Goal: Task Accomplishment & Management: Complete application form

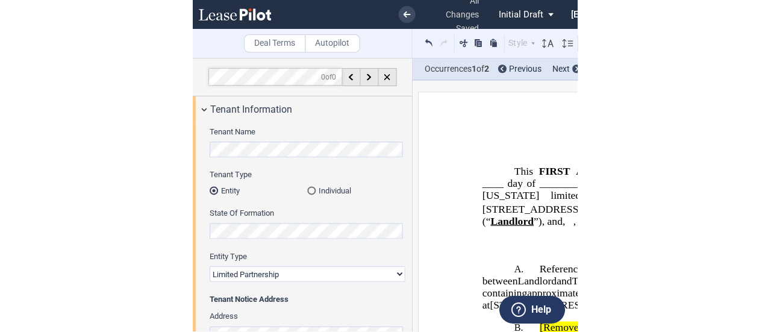
scroll to position [184, 0]
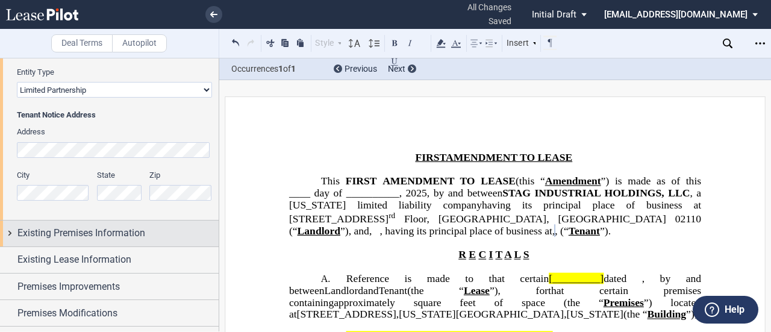
click at [11, 231] on div "Existing Premises Information" at bounding box center [109, 233] width 219 height 26
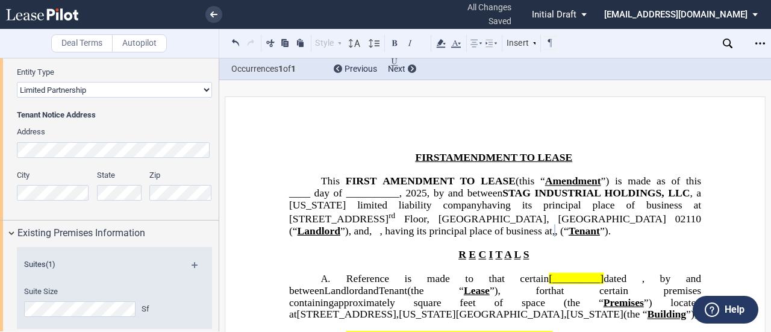
click at [79, 299] on div "Suite Size Sf" at bounding box center [98, 301] width 148 height 31
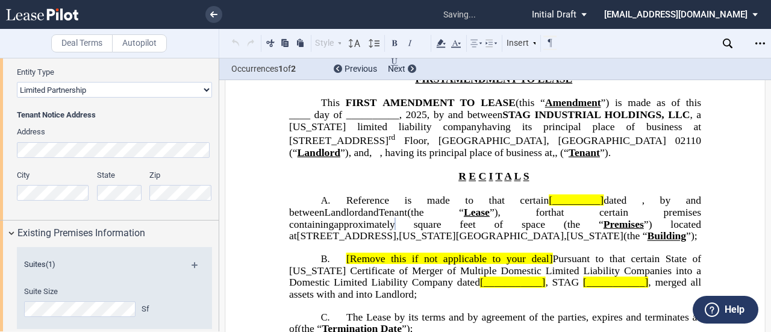
scroll to position [145, 0]
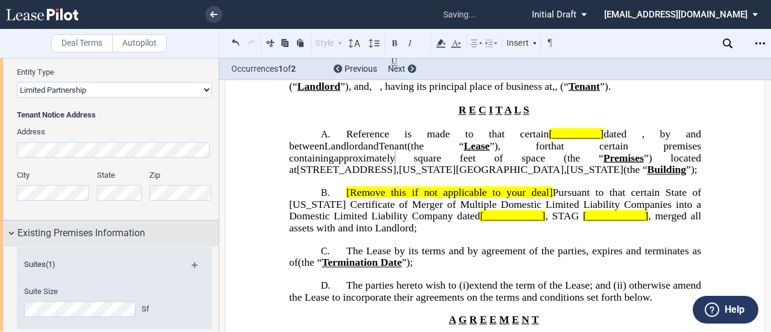
click at [5, 234] on div "Existing Premises Information" at bounding box center [109, 233] width 219 height 26
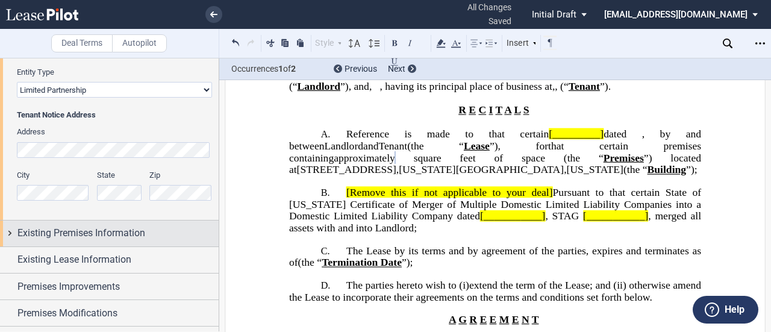
click at [72, 238] on span "Existing Premises Information" at bounding box center [81, 233] width 128 height 14
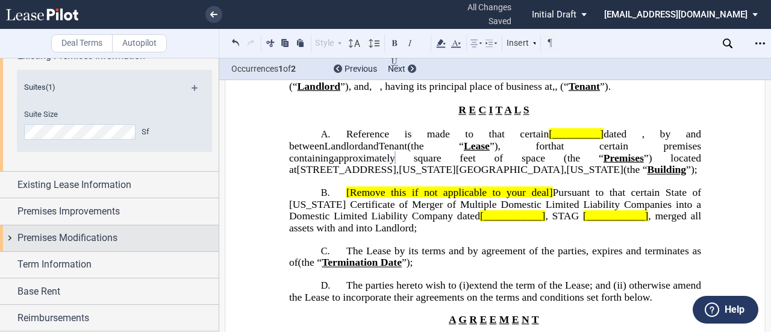
scroll to position [364, 0]
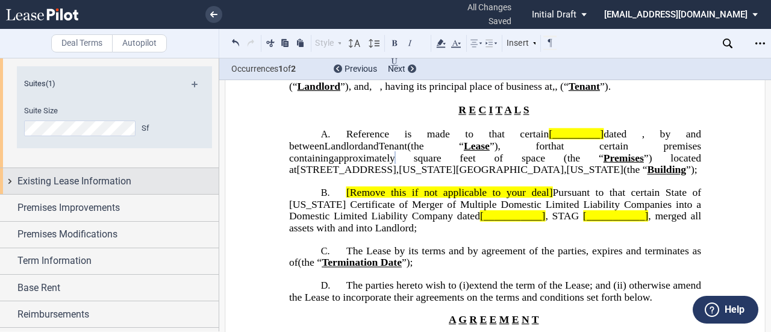
click at [11, 181] on div "Existing Lease Information" at bounding box center [109, 181] width 219 height 26
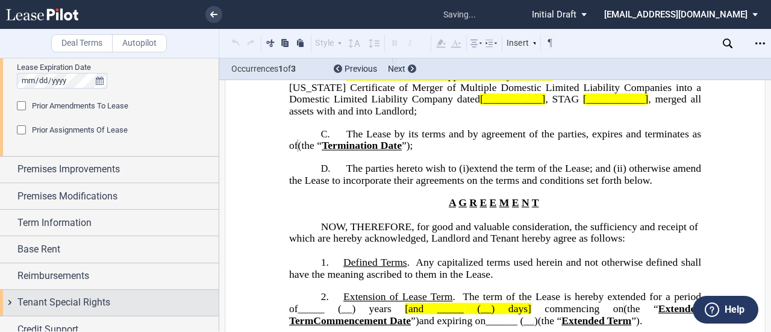
scroll to position [545, 0]
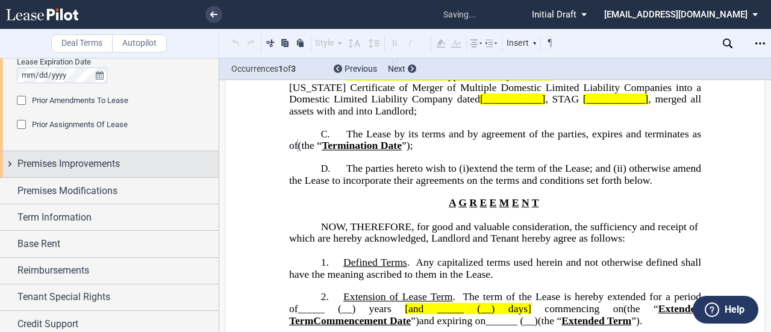
click at [7, 168] on div "Premises Improvements" at bounding box center [109, 164] width 219 height 26
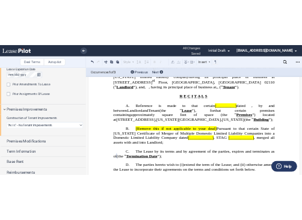
scroll to position [81, 0]
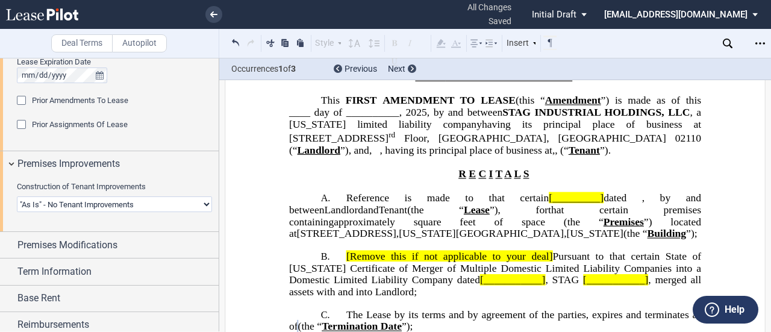
click at [384, 204] on span "dated" at bounding box center [614, 197] width 23 height 11
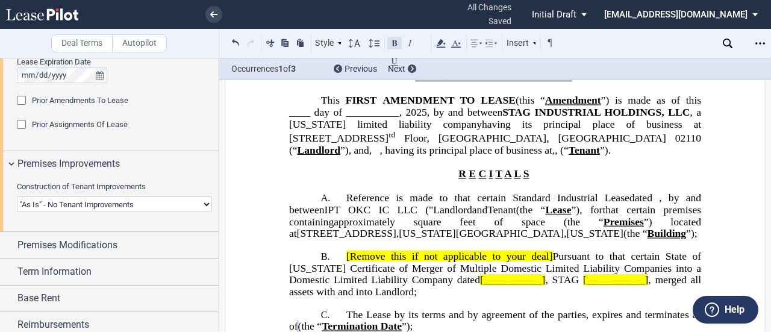
click at [384, 45] on button at bounding box center [394, 43] width 14 height 14
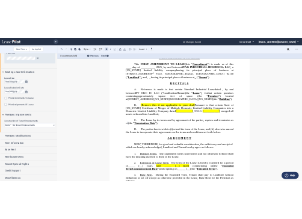
scroll to position [416, 0]
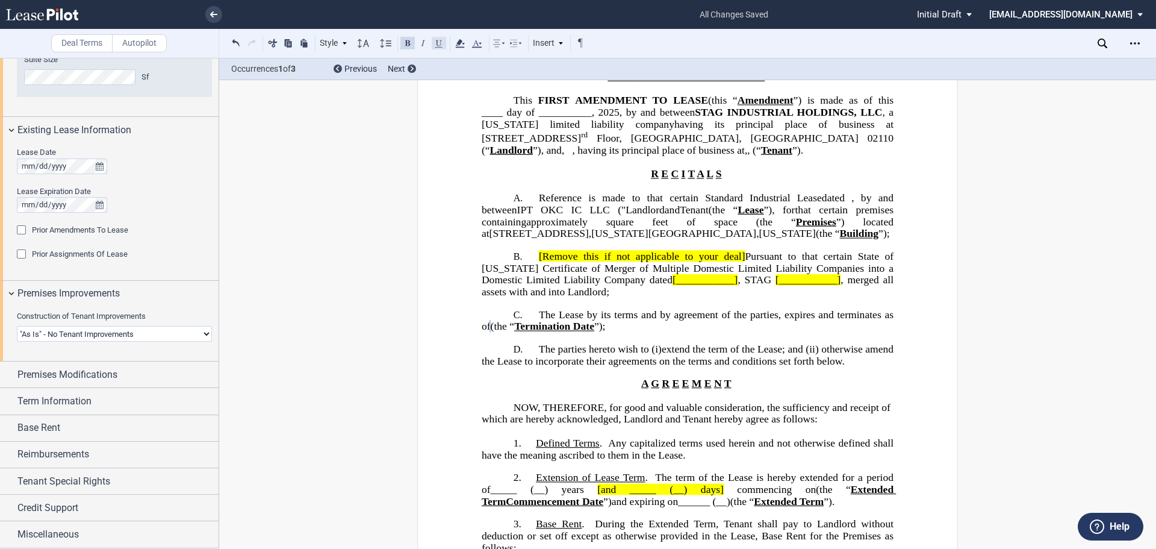
click at [384, 44] on button at bounding box center [439, 43] width 14 height 14
click at [384, 46] on button at bounding box center [439, 43] width 14 height 14
click at [384, 43] on button at bounding box center [407, 43] width 14 height 14
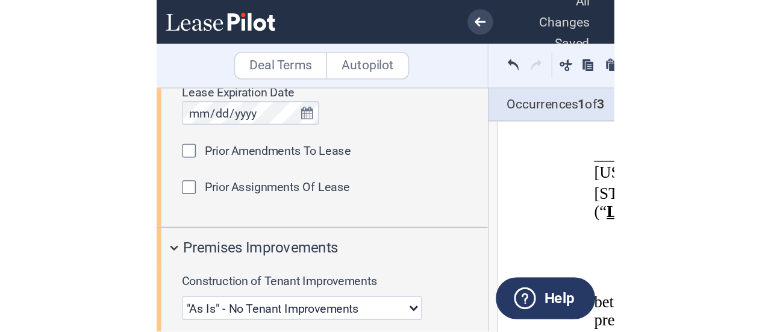
scroll to position [546, 0]
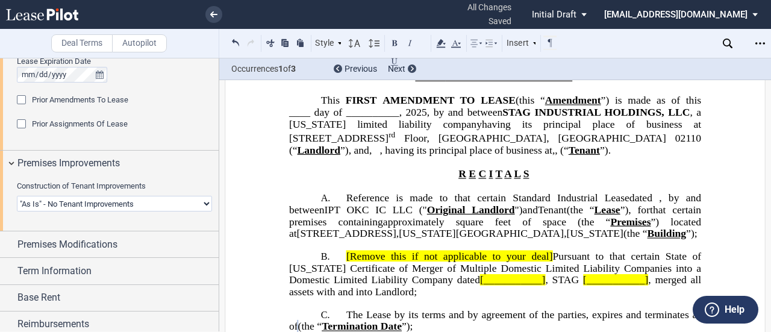
click at [384, 262] on span "[Remove this if not applicable to your deal]" at bounding box center [449, 256] width 207 height 11
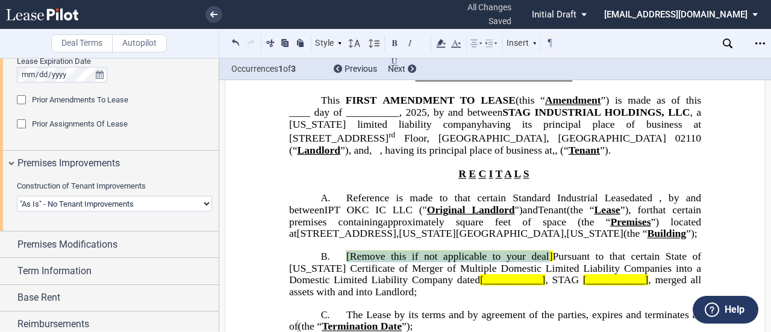
drag, startPoint x: 547, startPoint y: 268, endPoint x: 332, endPoint y: 257, distance: 214.7
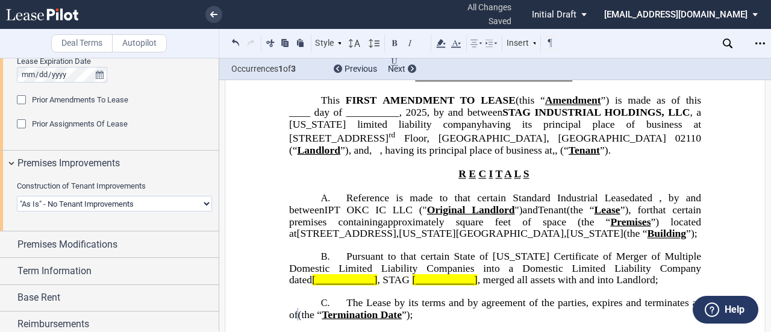
drag, startPoint x: 444, startPoint y: 206, endPoint x: 449, endPoint y: 211, distance: 6.9
click at [384, 204] on span "Reference is made to that certain Standard Industrial Lease" at bounding box center [487, 197] width 283 height 11
drag, startPoint x: 471, startPoint y: 255, endPoint x: 488, endPoint y: 278, distance: 28.4
click at [384, 261] on span "Pursuant to that certain State of [US_STATE] Certificate of Merger of Multiple …" at bounding box center [496, 268] width 415 height 35
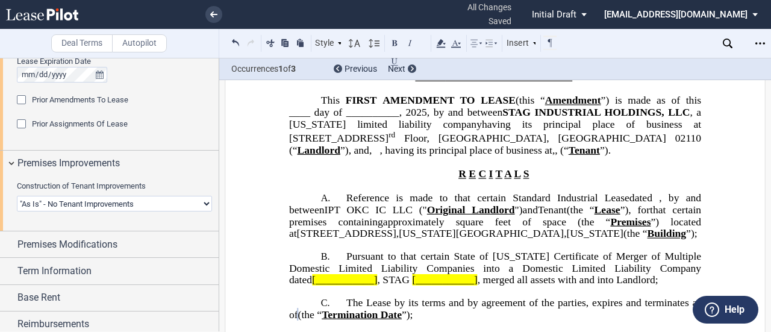
click at [384, 267] on span "Pursuant to that certain State of [US_STATE] Certificate of Merger of Multiple …" at bounding box center [496, 268] width 415 height 35
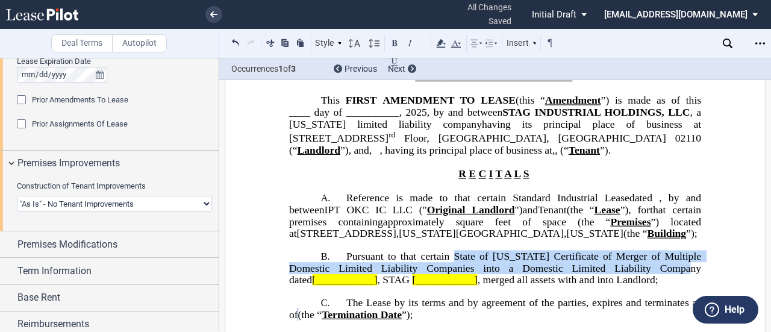
drag, startPoint x: 672, startPoint y: 278, endPoint x: 458, endPoint y: 264, distance: 214.2
click at [384, 264] on span "Pursuant to that certain State of [US_STATE] Certificate of Merger of Multiple …" at bounding box center [496, 268] width 415 height 35
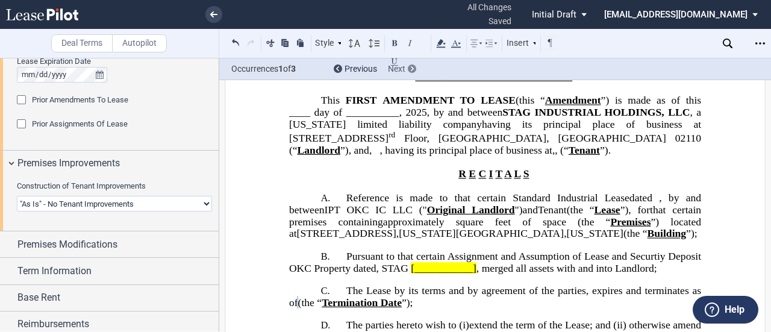
click at [384, 72] on div at bounding box center [412, 68] width 8 height 8
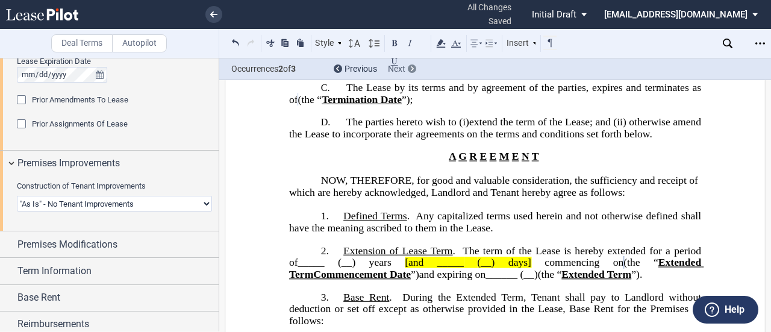
scroll to position [400, 0]
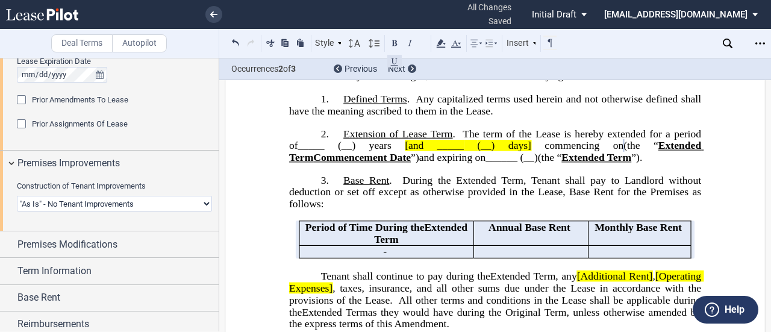
click at [384, 64] on button at bounding box center [394, 61] width 14 height 14
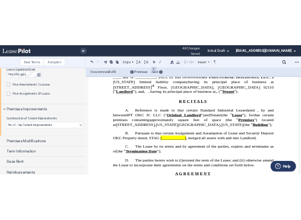
scroll to position [45, 0]
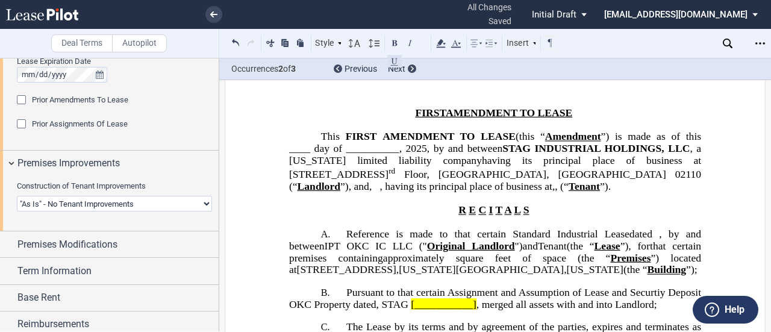
click at [384, 63] on button at bounding box center [394, 61] width 14 height 14
click at [384, 64] on button at bounding box center [394, 61] width 14 height 14
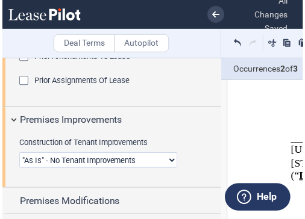
scroll to position [546, 0]
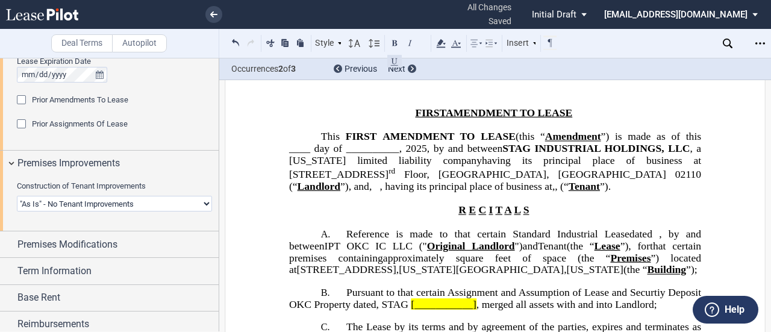
click at [384, 62] on button at bounding box center [394, 61] width 14 height 14
click at [384, 60] on button at bounding box center [394, 61] width 14 height 14
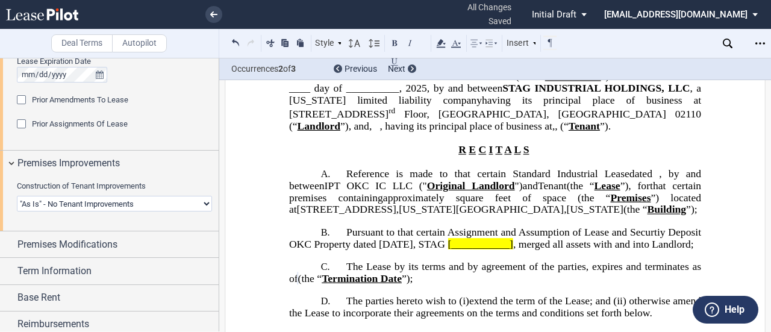
click at [384, 250] on span "[___________]" at bounding box center [480, 243] width 66 height 11
click at [384, 250] on span ", STAG" at bounding box center [429, 243] width 32 height 11
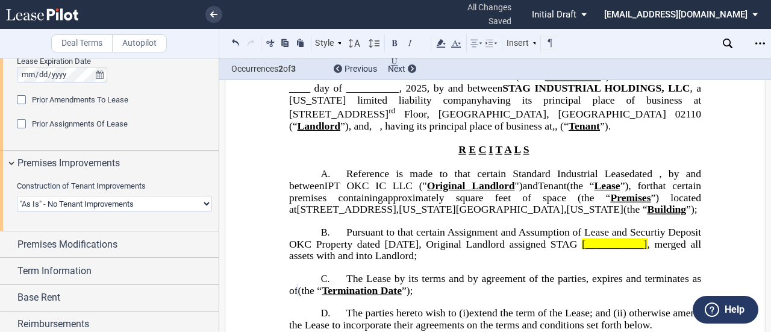
click at [384, 262] on p "B. Pursuant to that certain Assignment and Assumption of Lease and Securtiy Dep…" at bounding box center [495, 244] width 412 height 36
click at [384, 250] on span ", Original Landlord assigned STAG" at bounding box center [498, 243] width 158 height 11
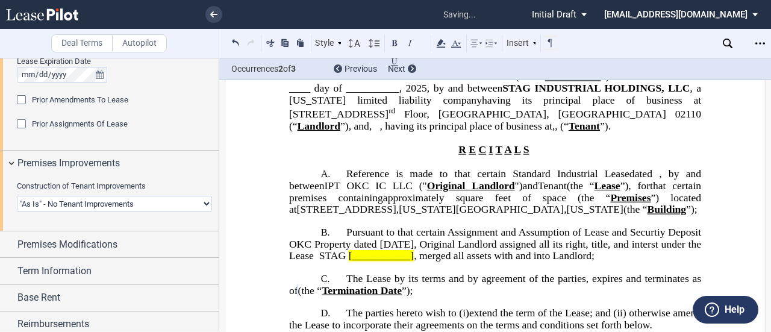
click at [355, 262] on p "B. Pursuant to that certain Assignment and Assumption of Lease and Securtiy Dep…" at bounding box center [495, 244] width 412 height 36
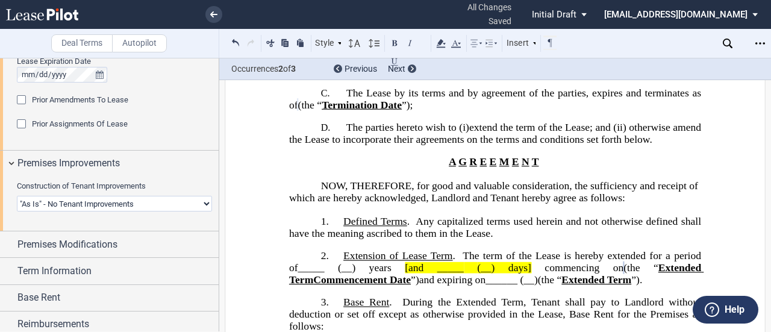
scroll to position [346, 0]
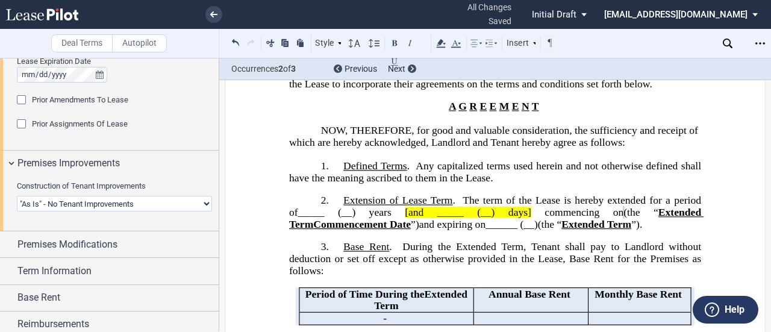
click at [384, 218] on span "The term of the Lease is hereby extended for a period of" at bounding box center [496, 206] width 415 height 23
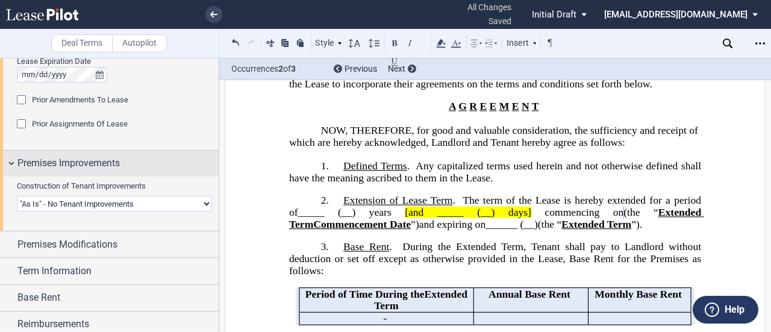
click at [7, 160] on div "Premises Improvements" at bounding box center [109, 164] width 219 height 26
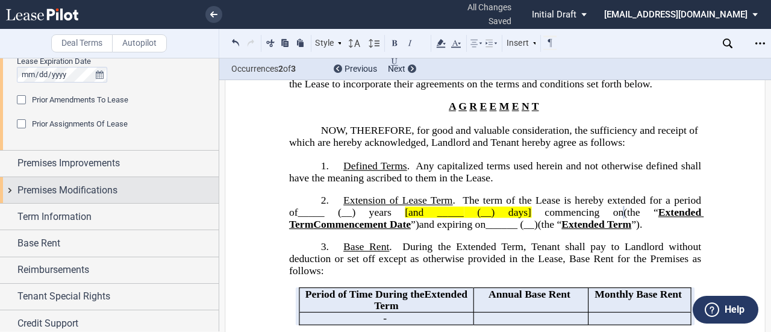
click at [13, 188] on div "Premises Modifications" at bounding box center [109, 190] width 219 height 26
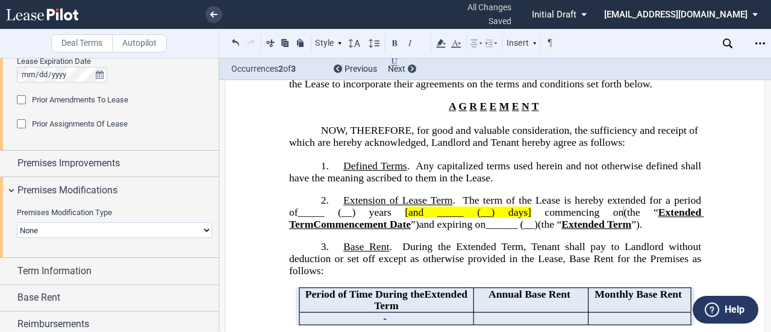
drag, startPoint x: 145, startPoint y: 235, endPoint x: 152, endPoint y: 231, distance: 7.9
click at [146, 235] on select "None Expansion Reduction Termination" at bounding box center [114, 230] width 195 height 16
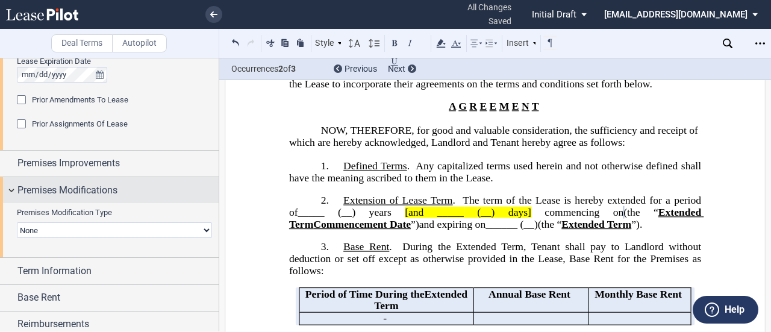
click at [17, 185] on div "Premises Modifications" at bounding box center [109, 190] width 219 height 26
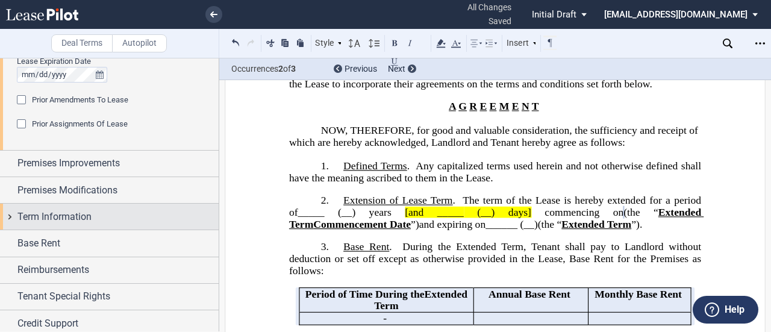
click at [13, 217] on div "Term Information" at bounding box center [109, 217] width 219 height 26
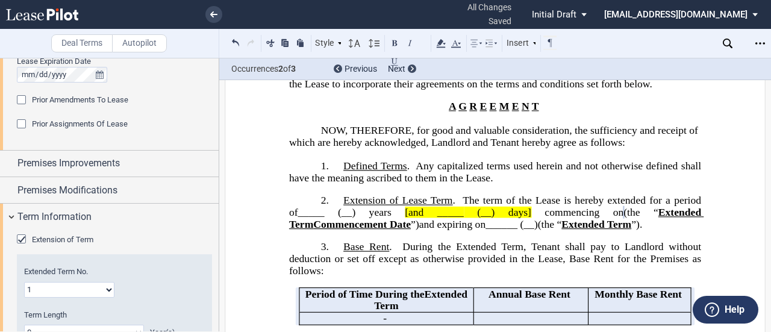
scroll to position [666, 0]
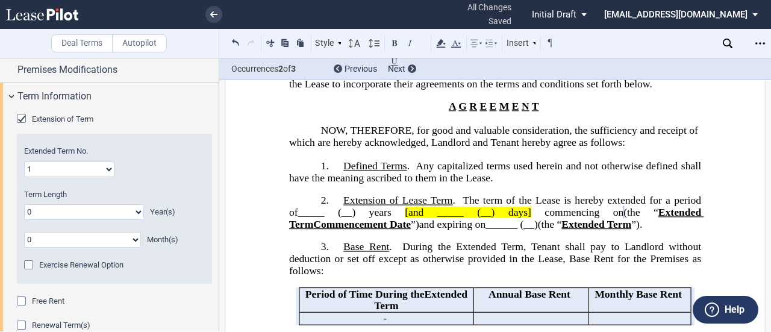
click at [92, 209] on select "0 1 2 3 4 5 6 7 8 9 10 11 12 13 14 15 16 17 18 19 20" at bounding box center [84, 212] width 120 height 16
select select "number:5"
click at [24, 204] on select "0 1 2 3 4 5 6 7 8 9 10 11 12 13 14 15 16 17 18 19 20" at bounding box center [84, 212] width 120 height 16
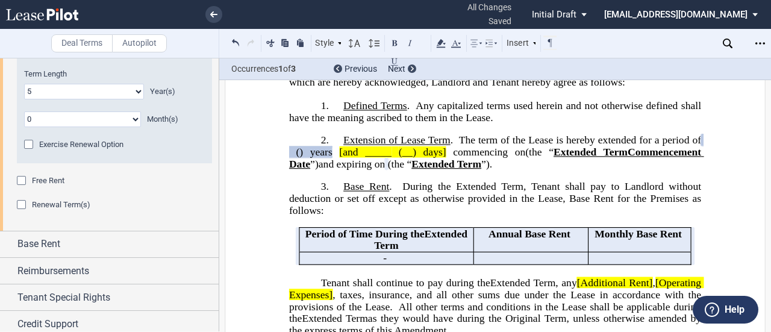
scroll to position [817, 0]
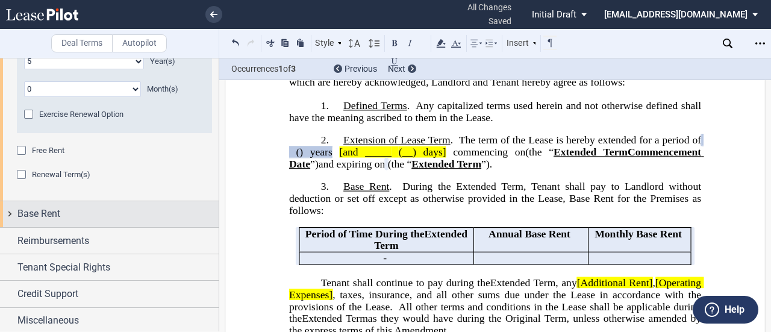
click at [8, 208] on div "Base Rent" at bounding box center [109, 214] width 219 height 26
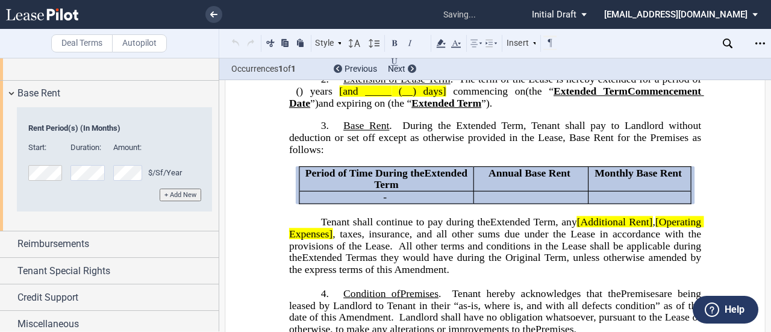
scroll to position [517, 0]
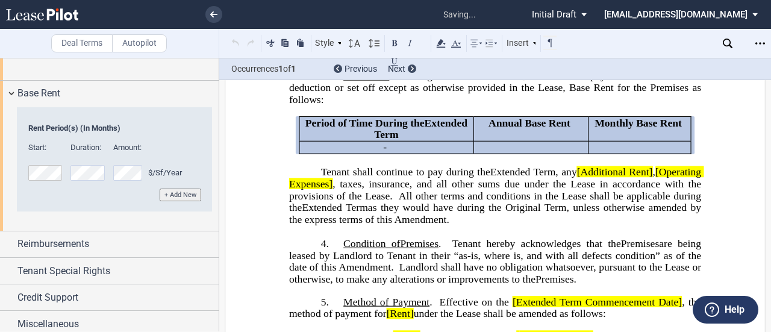
click at [165, 192] on button "+ Add New" at bounding box center [181, 194] width 42 height 13
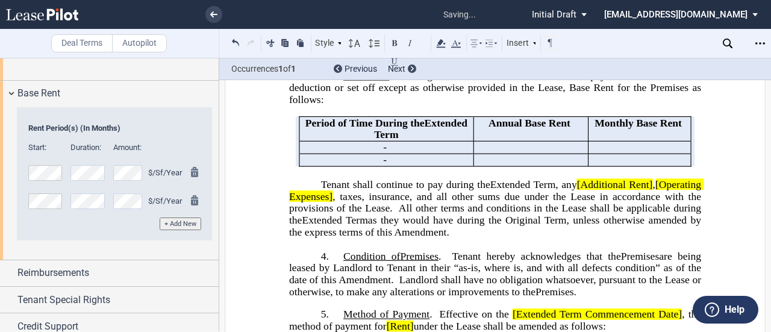
click at [191, 225] on button "+ Add New" at bounding box center [181, 223] width 42 height 13
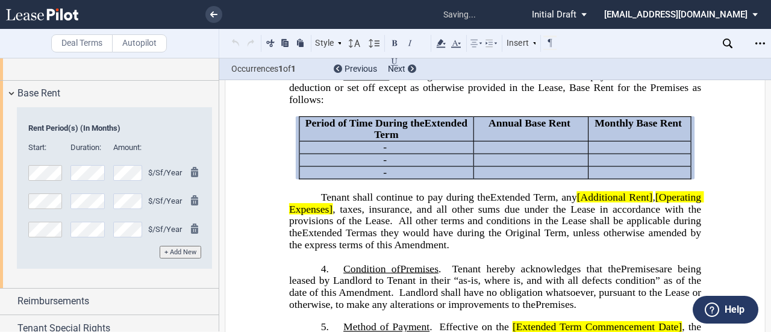
click at [187, 247] on button "+ Add New" at bounding box center [181, 252] width 42 height 13
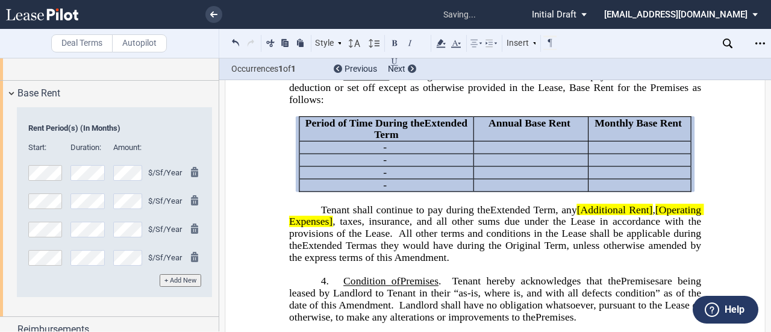
click at [184, 275] on button "+ Add New" at bounding box center [181, 280] width 42 height 13
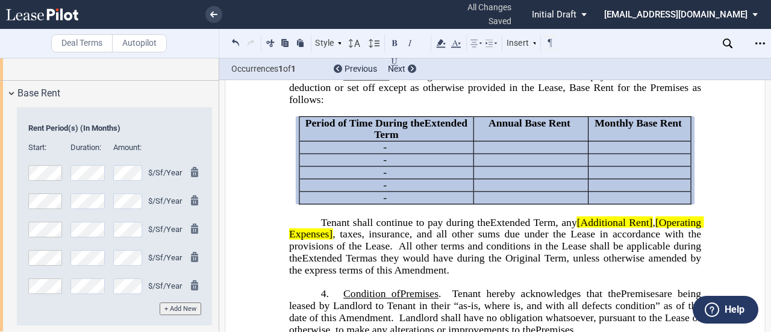
click at [384, 217] on p "﻿" at bounding box center [495, 211] width 412 height 12
click at [384, 228] on span "Tenant shall continue to pay during the" at bounding box center [405, 221] width 169 height 11
click at [384, 228] on span ", any" at bounding box center [565, 221] width 21 height 11
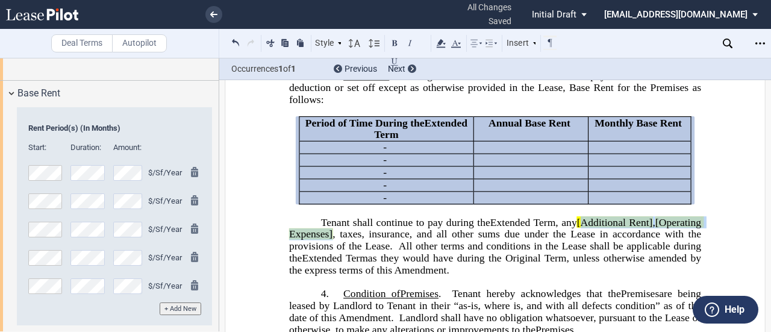
drag, startPoint x: 378, startPoint y: 258, endPoint x: 619, endPoint y: 239, distance: 241.6
click at [384, 239] on span ", any [Additional Rent] , [Operating Expenses] , taxes, insurance, and all othe…" at bounding box center [496, 239] width 415 height 47
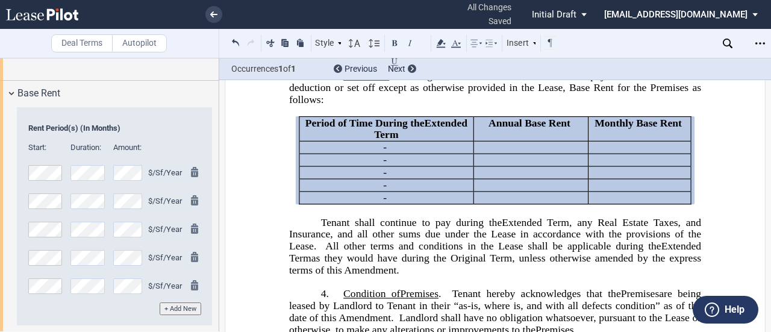
click at [384, 275] on span "as they would have during the Original Term, unless otherwise amended by the ex…" at bounding box center [496, 263] width 415 height 23
click at [384, 228] on span "Extended Term" at bounding box center [535, 221] width 67 height 11
click at [384, 228] on span ", any Real Estate T" at bounding box center [614, 221] width 90 height 11
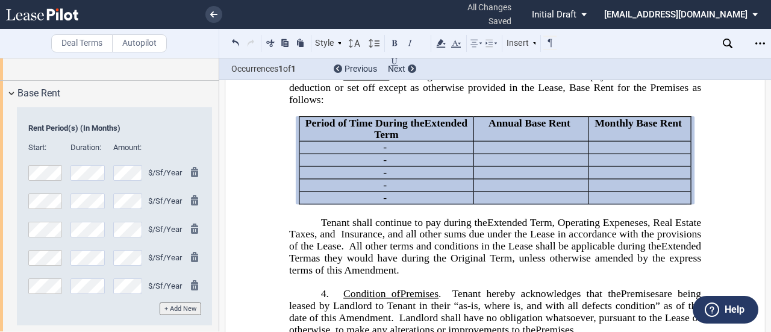
drag, startPoint x: 639, startPoint y: 237, endPoint x: 641, endPoint y: 249, distance: 12.8
click at [384, 240] on span ", Operating Expeneses, Real Estate T" at bounding box center [496, 227] width 414 height 23
drag, startPoint x: 641, startPoint y: 249, endPoint x: 665, endPoint y: 266, distance: 29.9
click at [384, 252] on span "All other terms and conditions in the Lease shall be applicable during the" at bounding box center [505, 245] width 312 height 11
click at [343, 252] on span "axes, and Insurance, and all other sums due under the Lease in accordance with …" at bounding box center [496, 239] width 415 height 23
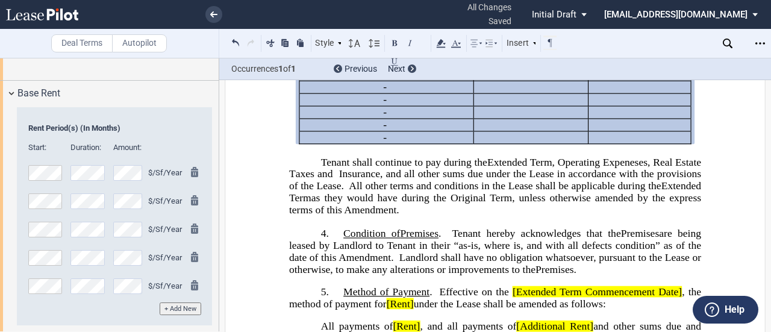
scroll to position [697, 0]
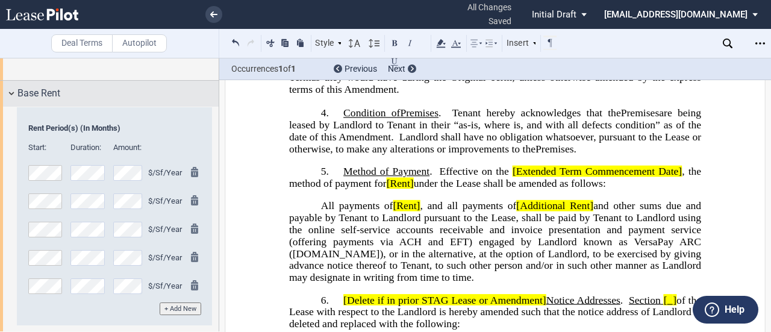
click at [13, 87] on div "Base Rent" at bounding box center [109, 94] width 219 height 26
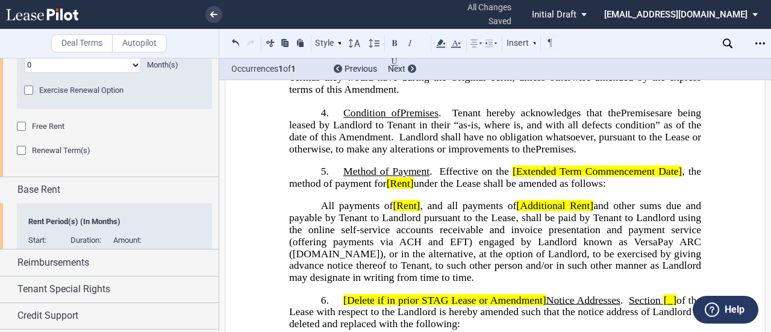
scroll to position [817, 0]
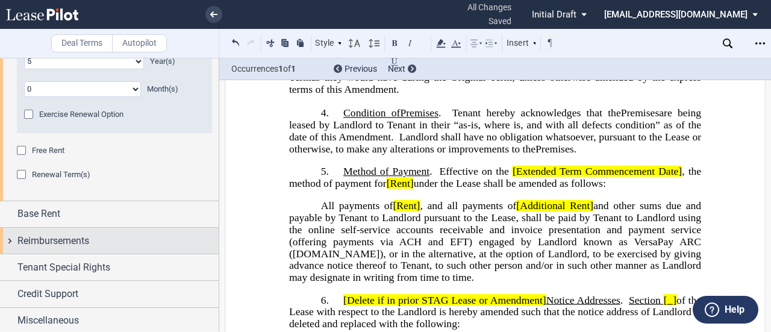
click at [13, 237] on div "Reimbursements" at bounding box center [109, 241] width 219 height 26
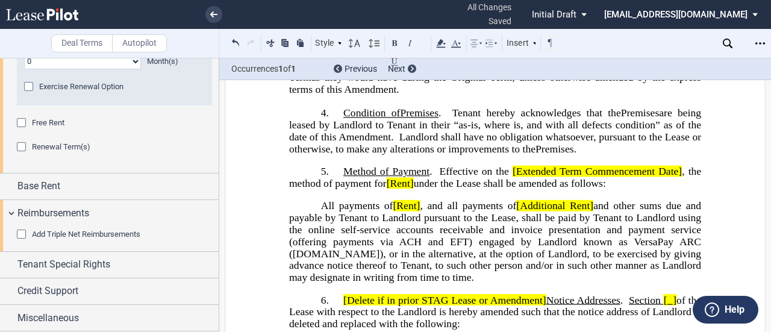
scroll to position [852, 0]
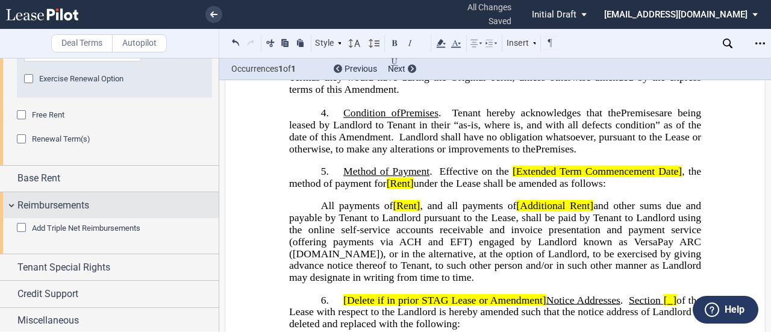
click at [10, 207] on div "Reimbursements" at bounding box center [109, 205] width 219 height 26
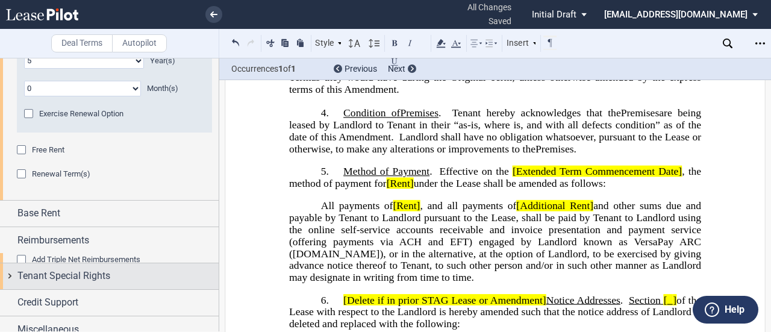
scroll to position [817, 0]
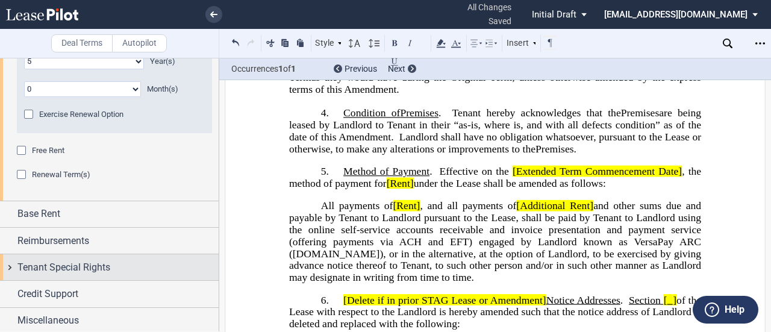
click at [73, 272] on span "Tenant Special Rights" at bounding box center [63, 267] width 93 height 14
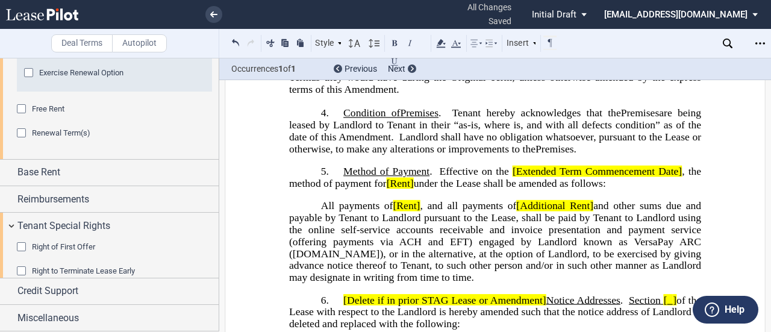
scroll to position [876, 0]
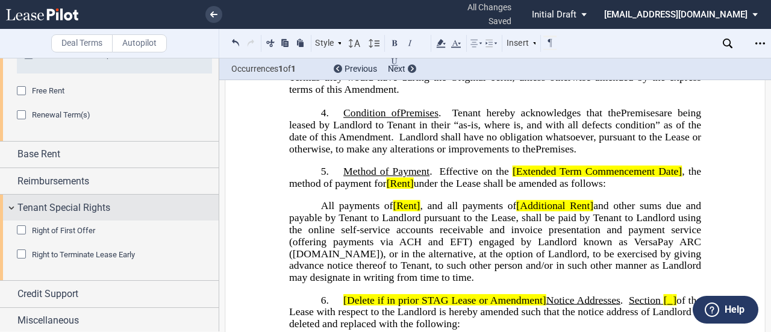
click at [24, 204] on span "Tenant Special Rights" at bounding box center [63, 208] width 93 height 14
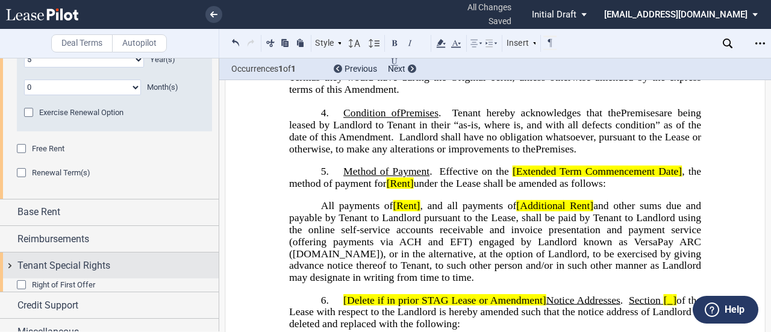
scroll to position [817, 0]
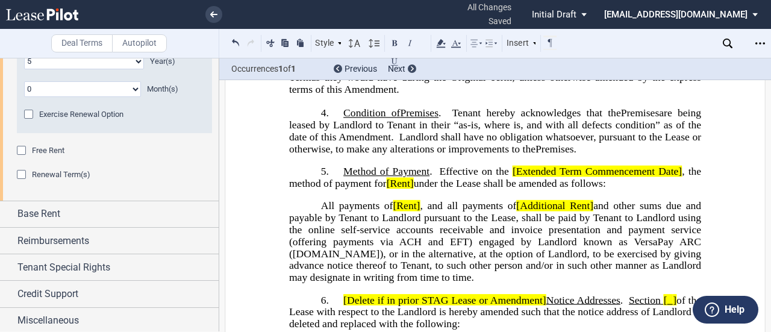
click at [18, 174] on div "Renewal Term(s)" at bounding box center [23, 176] width 12 height 12
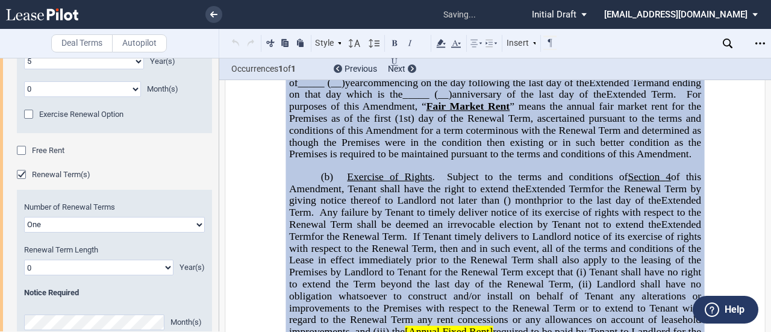
scroll to position [768, 0]
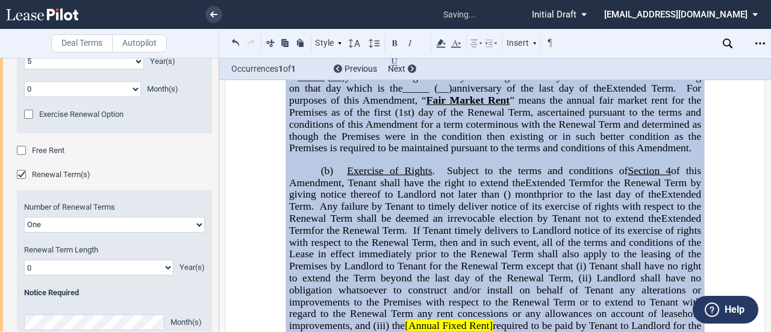
click at [63, 263] on select "0 1 2 3 4 5 6 7 8 9 10 11 12 13 14 15 16 17 18 19 20" at bounding box center [98, 268] width 149 height 16
click at [203, 163] on div "Free Rent Period 1 2 3 4 5 6 7 8 9 10 11 Month(s)" at bounding box center [114, 157] width 195 height 24
click at [22, 173] on div "Renewal Term(s)" at bounding box center [23, 176] width 12 height 12
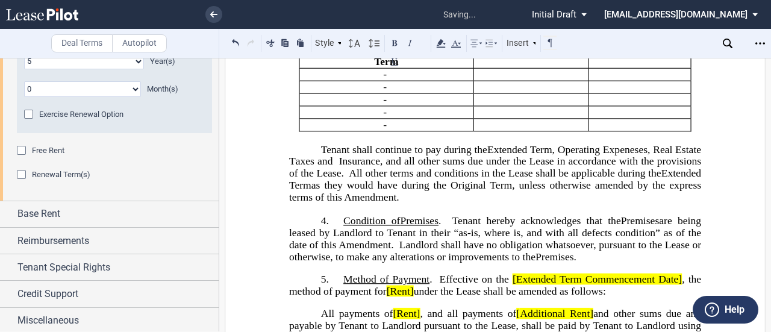
scroll to position [467, 0]
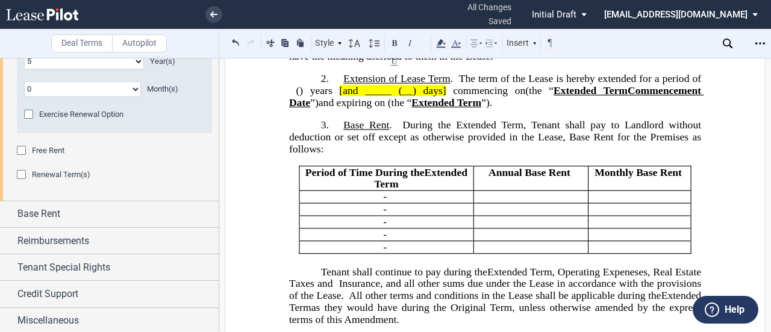
click at [384, 96] on span "commencing on" at bounding box center [489, 90] width 72 height 11
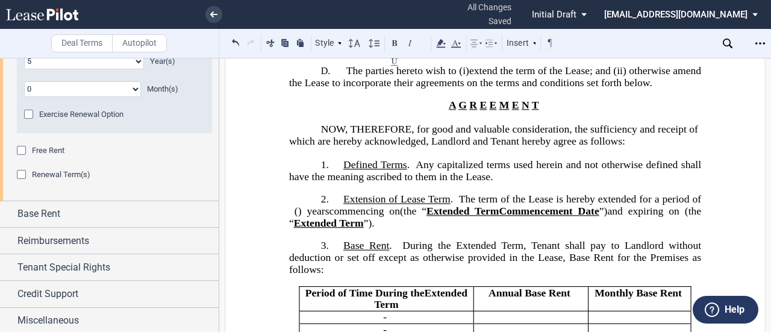
scroll to position [636, 0]
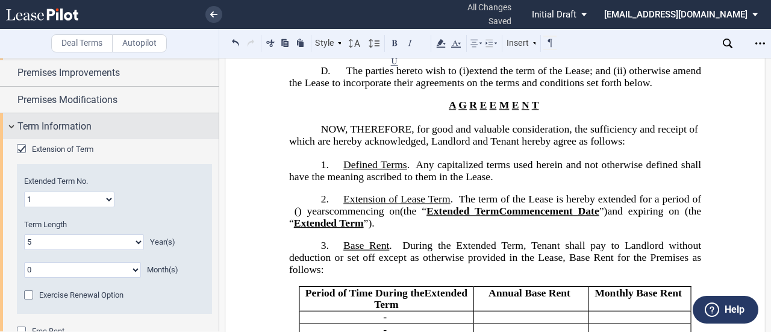
click at [5, 125] on div "Term Information" at bounding box center [109, 126] width 219 height 26
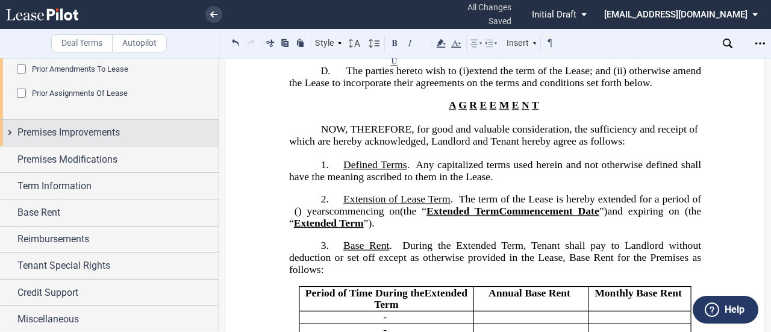
scroll to position [575, 0]
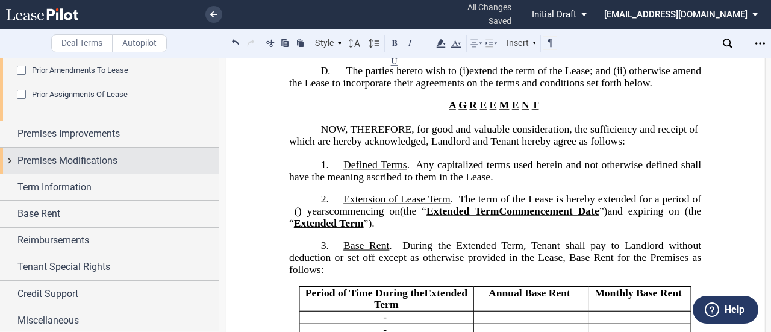
click at [8, 158] on div "Premises Modifications" at bounding box center [109, 161] width 219 height 26
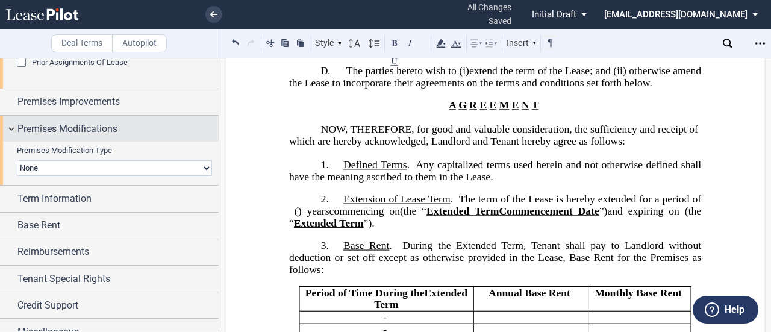
scroll to position [629, 0]
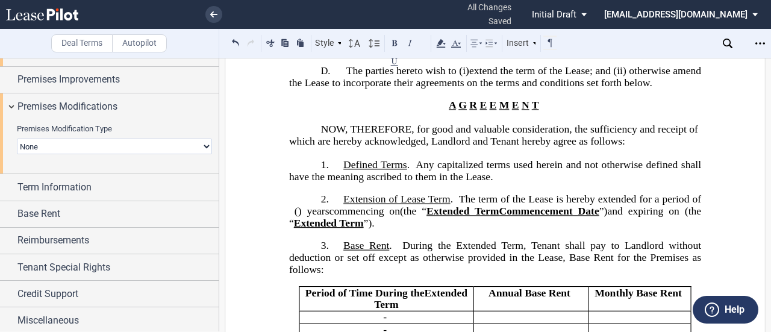
click at [46, 145] on select "None Expansion Reduction Termination" at bounding box center [114, 147] width 195 height 16
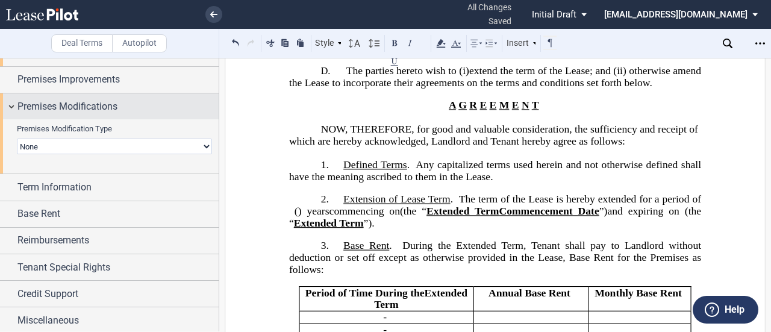
click at [12, 105] on div "Premises Modifications" at bounding box center [109, 106] width 219 height 26
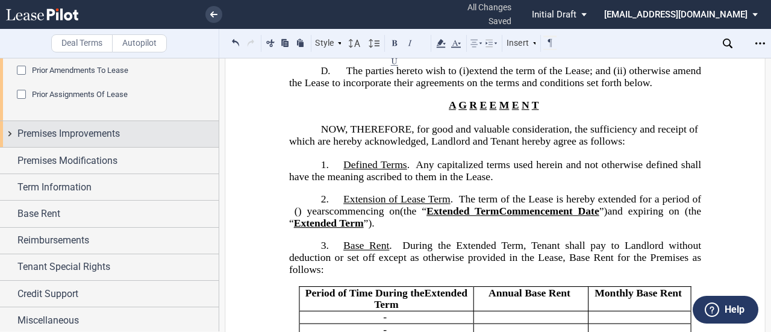
click at [14, 138] on div "Premises Improvements" at bounding box center [109, 134] width 219 height 26
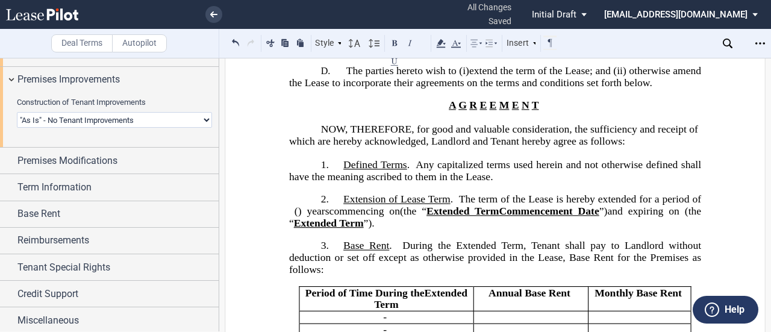
click at [172, 119] on select "Landlord Constructs Tenant Improvements Tenant Constructs Tenant Improvements "…" at bounding box center [114, 120] width 195 height 16
select select "landlord"
click at [17, 112] on select "Landlord Constructs Tenant Improvements Tenant Constructs Tenant Improvements "…" at bounding box center [114, 120] width 195 height 16
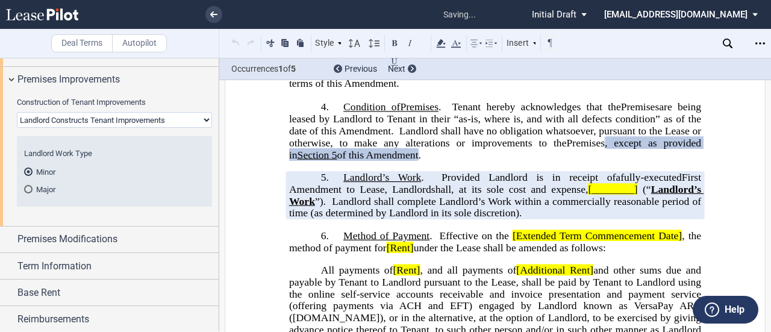
scroll to position [716, 0]
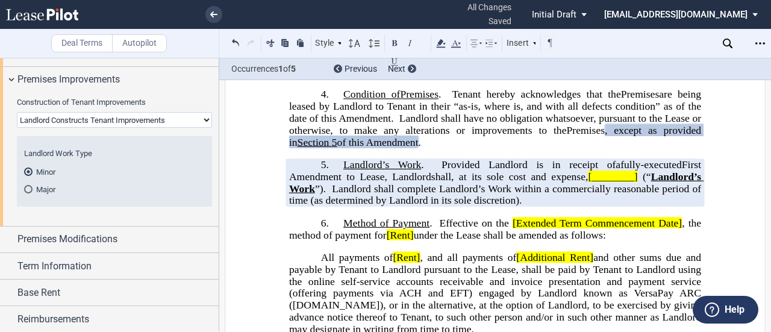
click at [384, 170] on span "Provided Landlord is in receipt of" at bounding box center [528, 164] width 174 height 11
click at [384, 182] on span at bounding box center [640, 176] width 5 height 11
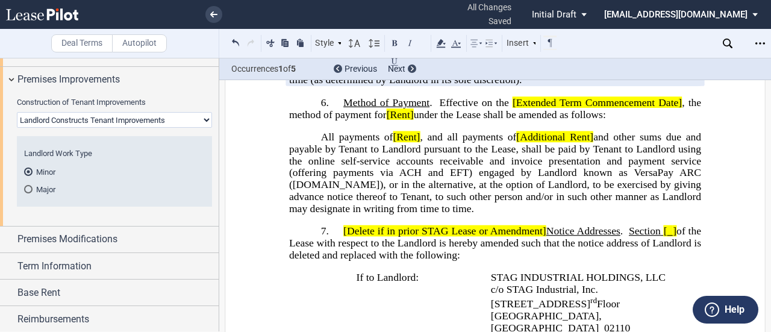
scroll to position [897, 0]
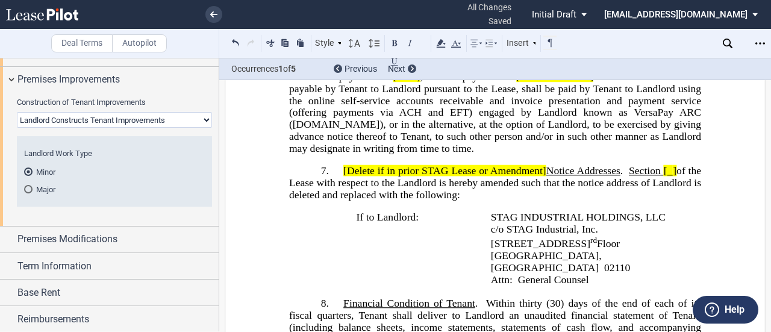
click at [384, 191] on span "[Delete if in prior STAG Lease or Amendment] Notice Addresses . Section [ ] of …" at bounding box center [496, 182] width 415 height 35
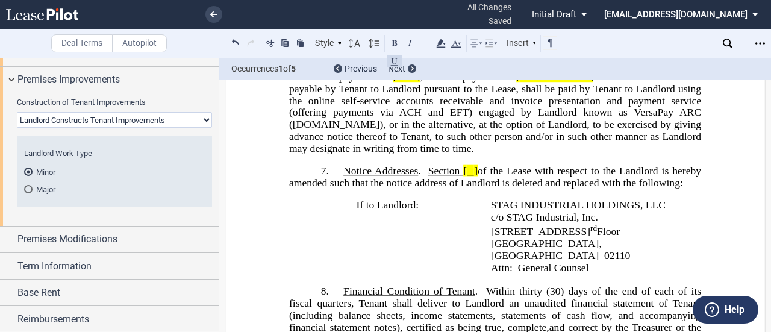
drag, startPoint x: 476, startPoint y: 191, endPoint x: 493, endPoint y: 188, distance: 17.2
click at [384, 188] on span "of the Lease with respect to the Landlord is hereby amended such that the notic…" at bounding box center [496, 176] width 415 height 23
click at [384, 58] on button at bounding box center [394, 61] width 14 height 14
click at [384, 261] on span "[GEOGRAPHIC_DATA], [GEOGRAPHIC_DATA]" at bounding box center [547, 248] width 113 height 23
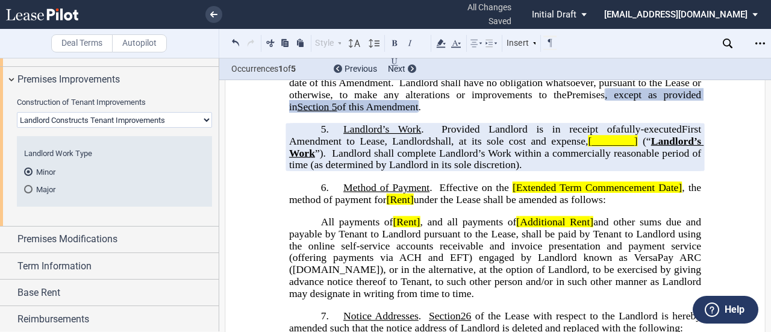
scroll to position [776, 0]
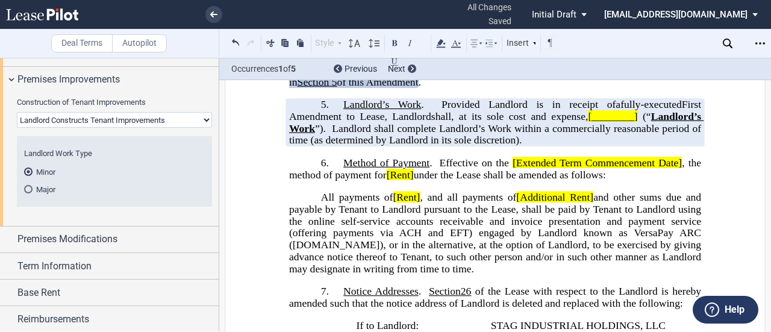
click at [384, 169] on span "[Extended Term Commencement Date]" at bounding box center [596, 162] width 169 height 11
click at [384, 181] on span ", the method of payment for" at bounding box center [496, 168] width 415 height 23
click at [351, 248] on span "and other sums due and payable by Tenant to Landlord pursuant to the Lease, sha…" at bounding box center [496, 232] width 415 height 83
click at [384, 180] on span "under the Lease shall be amended as follows:" at bounding box center [510, 174] width 192 height 11
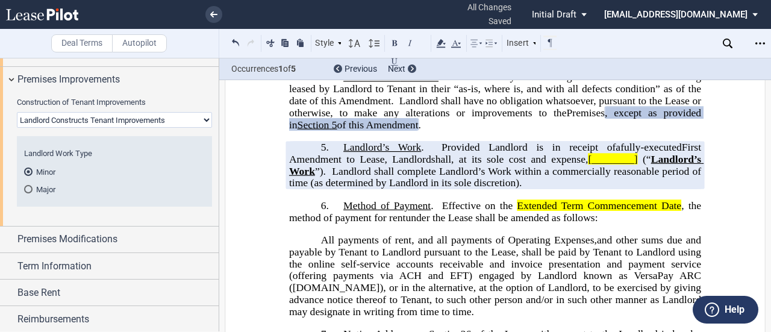
scroll to position [836, 0]
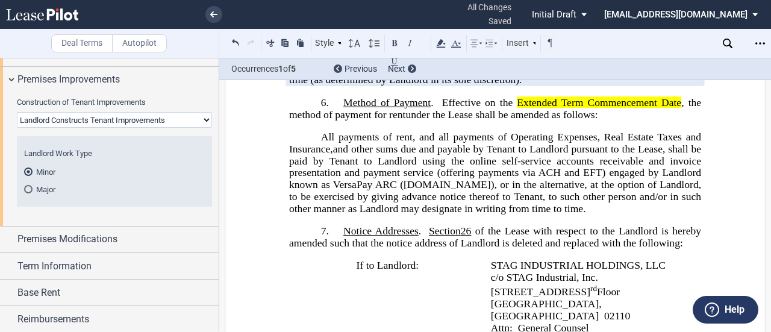
click at [384, 211] on span "and other sums due and payable by Tenant to Landlord pursuant to the Lease, sha…" at bounding box center [496, 178] width 415 height 71
click at [384, 155] on span ", and all payments of Operating Expenses, Real Estate Taxes and Insurance," at bounding box center [496, 142] width 415 height 23
click at [384, 151] on div "!!SET_LEVEL_0!! !!ALA_LEVEL_1!! 6. Method of Payment . Effective on the [ ﻿ ﻿ E…" at bounding box center [495, 156] width 412 height 118
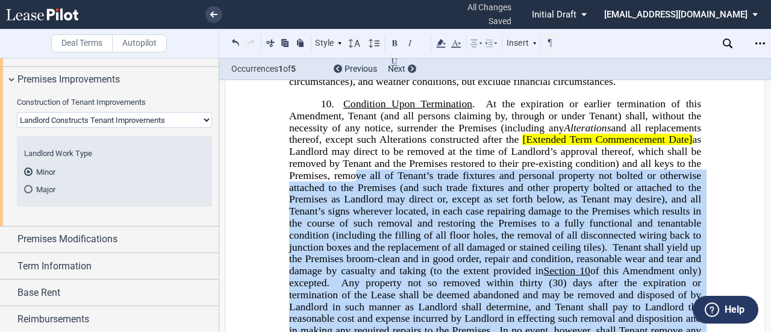
scroll to position [1439, 0]
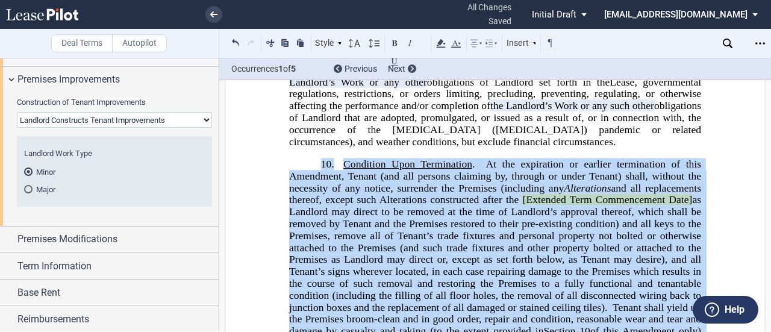
drag, startPoint x: 415, startPoint y: 229, endPoint x: 356, endPoint y: 154, distance: 95.8
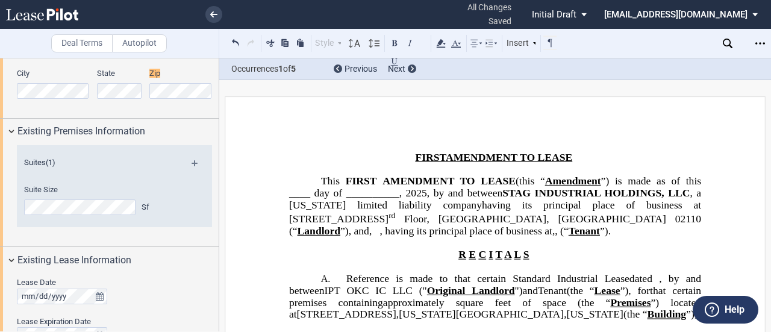
scroll to position [164, 0]
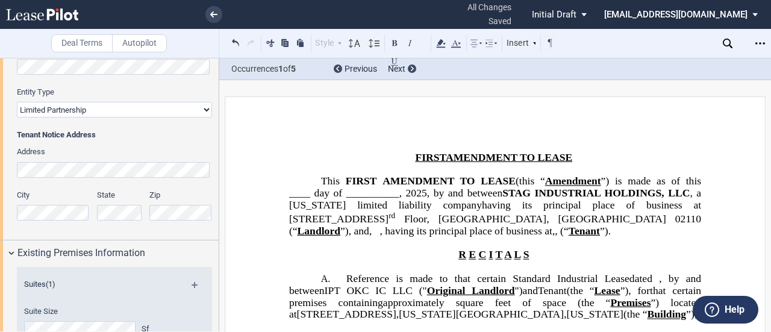
click at [384, 237] on span "(“" at bounding box center [564, 230] width 8 height 11
click at [384, 261] on p "R E C I T A L S" at bounding box center [495, 255] width 412 height 12
click at [384, 237] on span ", having its principal place of business at ﻿ ﻿ , ﻿ ﻿ , ﻿ ﻿ ﻿ ﻿Z ﻿ip Code] (“ T…" at bounding box center [516, 230] width 274 height 11
click at [384, 45] on icon at bounding box center [441, 43] width 14 height 14
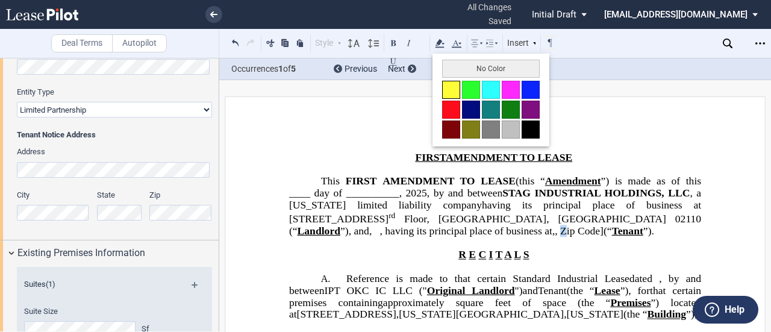
click at [384, 86] on button at bounding box center [451, 90] width 18 height 18
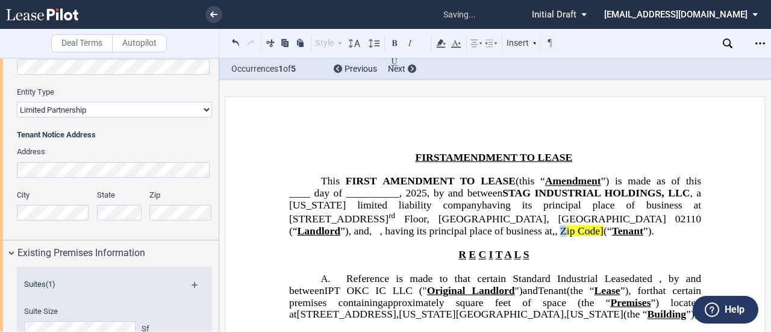
click at [384, 260] on span "R E C I T A L S" at bounding box center [494, 254] width 73 height 11
drag, startPoint x: 417, startPoint y: 243, endPoint x: 406, endPoint y: 243, distance: 10.8
click at [384, 237] on span "﻿ ﻿Z ﻿ip Code]" at bounding box center [581, 230] width 43 height 11
click at [384, 42] on icon at bounding box center [441, 43] width 14 height 14
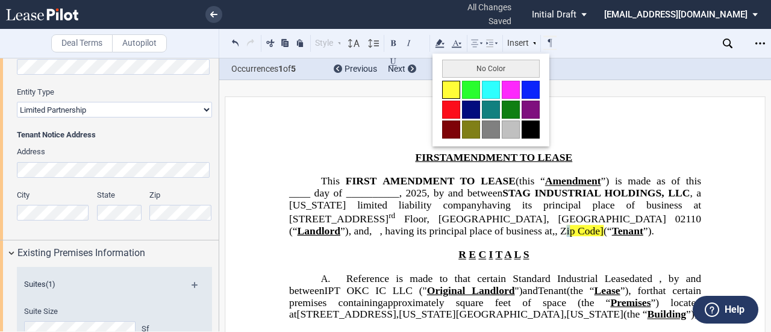
click at [384, 93] on button at bounding box center [451, 90] width 18 height 18
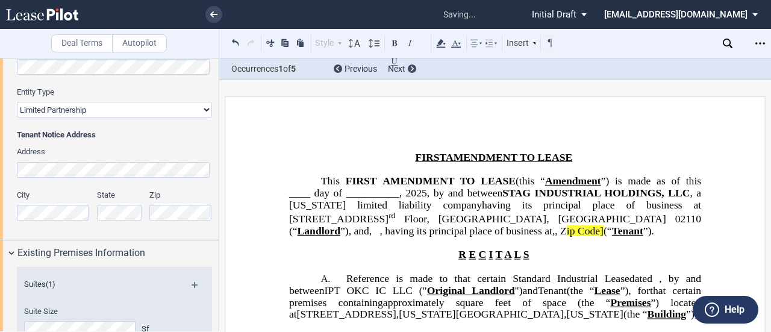
click at [384, 273] on p "﻿" at bounding box center [495, 267] width 412 height 12
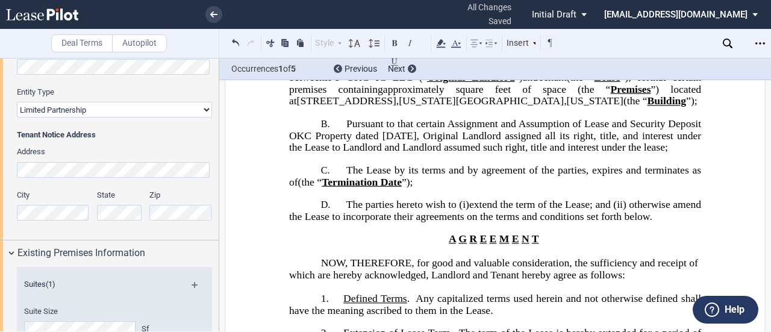
scroll to position [241, 0]
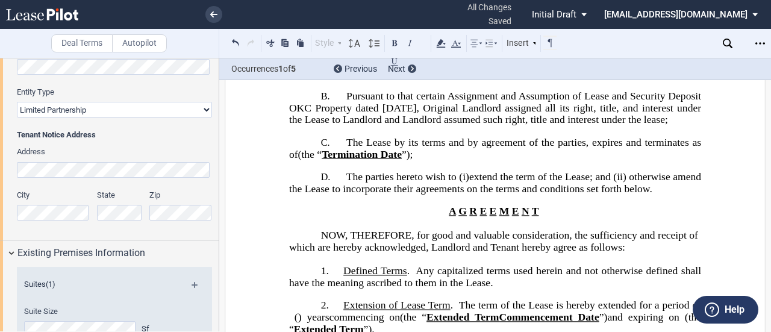
click at [384, 126] on p "B. Pursuant to that certain Assignment and Assumption of Lease and Security Dep…" at bounding box center [495, 108] width 412 height 36
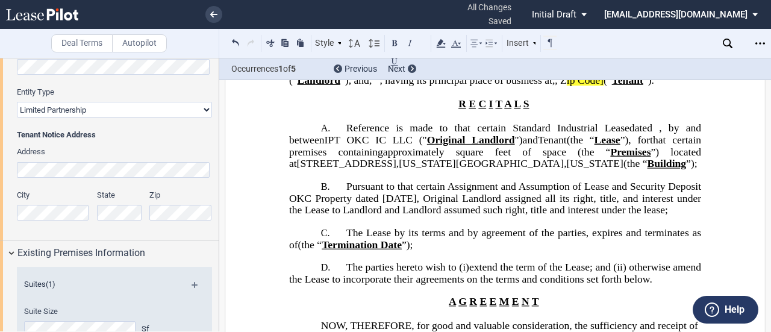
scroll to position [120, 0]
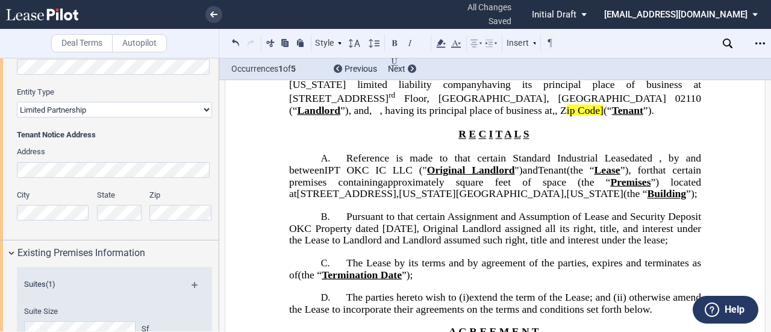
click at [384, 238] on span ", Original Landlord assigned all its right, title, and interest under the Lease…" at bounding box center [496, 234] width 415 height 23
click at [384, 246] on span ", Original Landlord assigned all its right, title, and interest under the Lease…" at bounding box center [496, 234] width 415 height 23
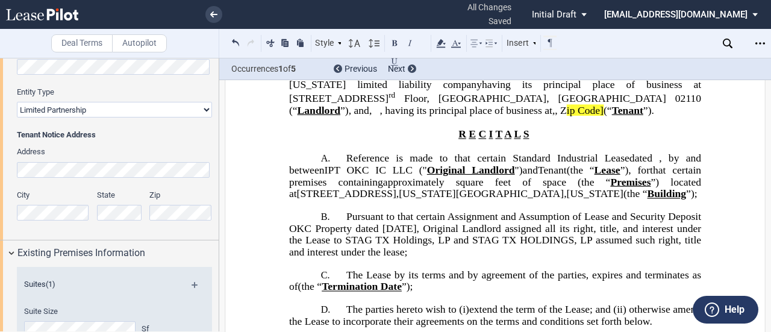
click at [384, 188] on span "square feet of space (the “" at bounding box center [533, 181] width 155 height 11
click at [384, 252] on span ", Original Landlord assigned all its right, title, and interest under the Lease…" at bounding box center [496, 240] width 415 height 35
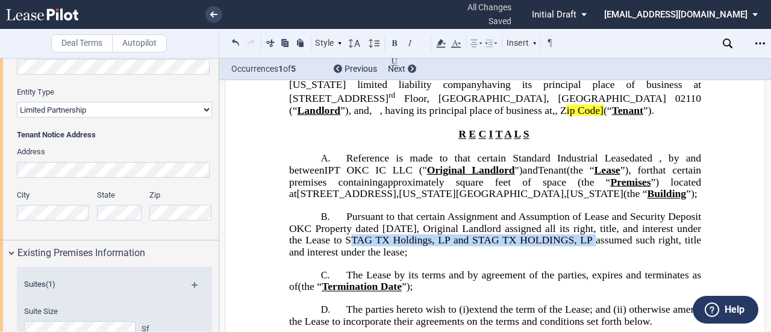
drag, startPoint x: 660, startPoint y: 248, endPoint x: 415, endPoint y: 249, distance: 245.1
click at [384, 249] on span ", Original Landlord assigned all its right, title, and interest under the Lease…" at bounding box center [496, 240] width 415 height 35
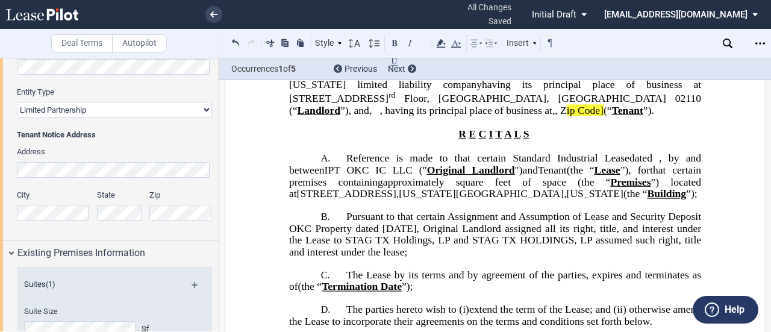
click at [384, 249] on span ", Original Landlord assigned all its right, title, and interest under the Lease…" at bounding box center [496, 240] width 415 height 35
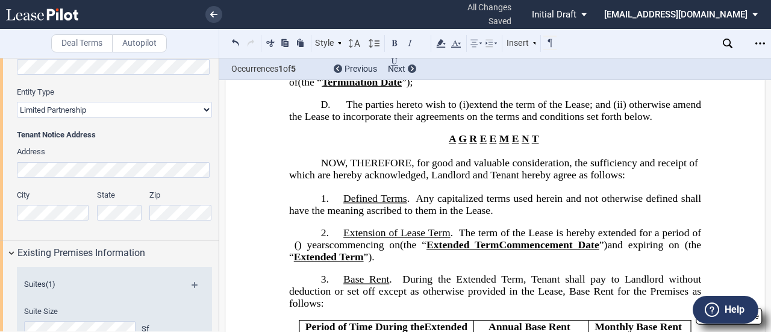
scroll to position [473, 0]
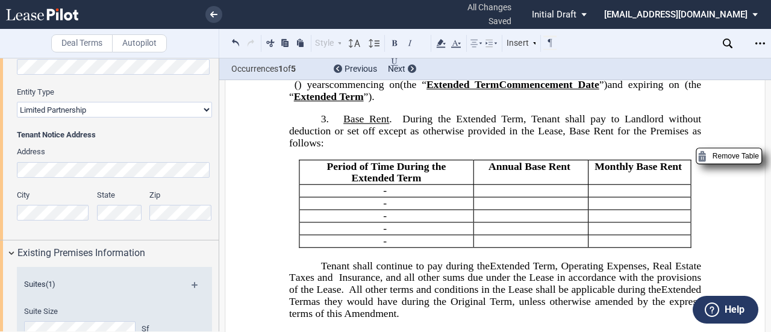
click at [384, 197] on p "﻿ ﻿" at bounding box center [530, 191] width 105 height 12
drag, startPoint x: 556, startPoint y: 215, endPoint x: 403, endPoint y: 195, distance: 154.3
click at [384, 195] on tbody "Period of Time During the ﻿ ﻿ Extended Term Extended Term A nnual Base Rent ﻿ M…" at bounding box center [494, 203] width 391 height 87
click at [384, 225] on tbody "Period of Time During the ﻿ ﻿ Extended Term Extended Term A nnual Base Rent ﻿ M…" at bounding box center [494, 203] width 391 height 87
click at [384, 210] on p "﻿ ﻿" at bounding box center [530, 204] width 105 height 12
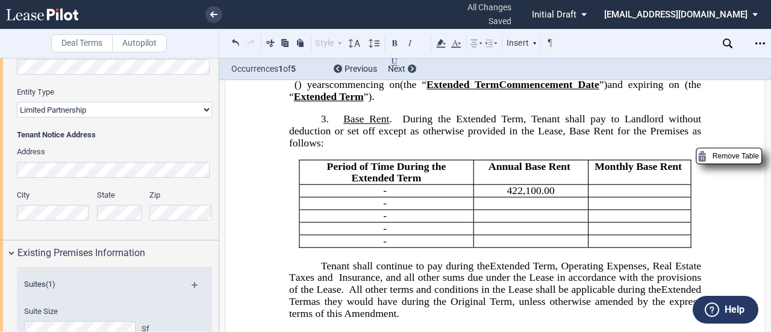
click at [384, 210] on p "﻿ ﻿" at bounding box center [530, 204] width 105 height 12
drag, startPoint x: 576, startPoint y: 226, endPoint x: 589, endPoint y: 223, distance: 13.5
click at [384, 210] on p "﻿4 ﻿34673.00 ﻿" at bounding box center [530, 204] width 105 height 12
click at [384, 222] on p "﻿ ﻿" at bounding box center [530, 216] width 105 height 12
drag, startPoint x: 547, startPoint y: 237, endPoint x: 508, endPoint y: 235, distance: 39.2
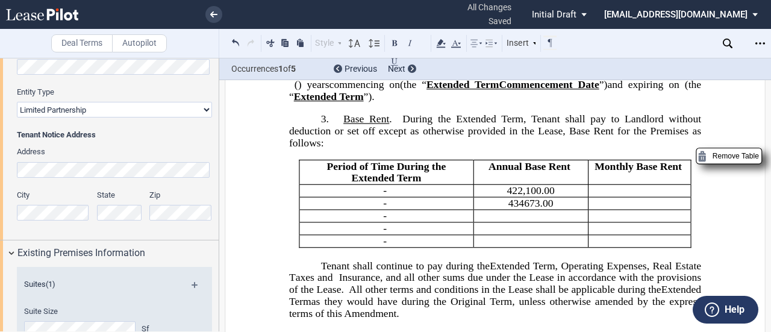
click at [384, 222] on p "﻿ ﻿" at bounding box center [530, 216] width 105 height 12
drag, startPoint x: 559, startPoint y: 234, endPoint x: 498, endPoint y: 231, distance: 60.9
click at [384, 231] on tbody "Period of Time During the ﻿ ﻿ Extended Term Extended Term A nnual Base Rent ﻿ M…" at bounding box center [494, 203] width 391 height 87
drag, startPoint x: 502, startPoint y: 231, endPoint x: 544, endPoint y: 244, distance: 44.2
click at [384, 244] on tbody "Period of Time During the ﻿ ﻿ Extended Term Extended Term A nnual Base Rent ﻿ M…" at bounding box center [494, 203] width 391 height 87
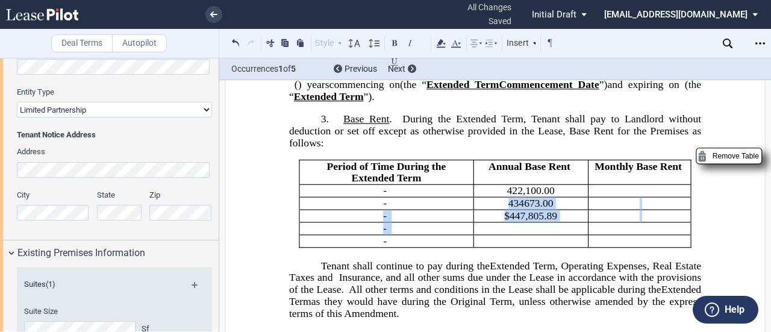
click at [384, 222] on span "﻿47,805.89" at bounding box center [536, 215] width 42 height 11
drag, startPoint x: 543, startPoint y: 235, endPoint x: 527, endPoint y: 234, distance: 16.4
click at [384, 222] on span "﻿47,805.89" at bounding box center [536, 215] width 42 height 11
drag, startPoint x: 561, startPoint y: 235, endPoint x: 497, endPoint y: 232, distance: 63.3
click at [384, 222] on p "﻿ ﻿$ ﻿4 ﻿47,805.89" at bounding box center [530, 216] width 105 height 12
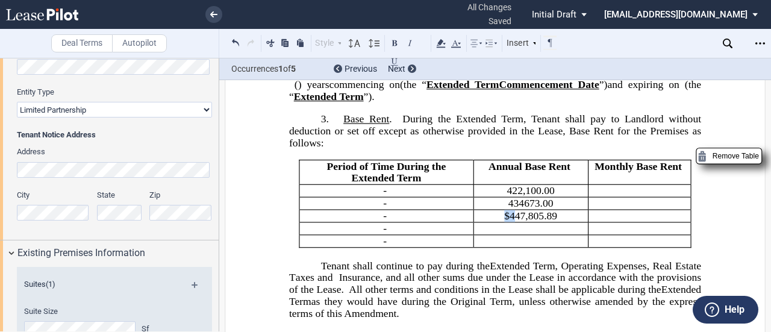
drag, startPoint x: 515, startPoint y: 236, endPoint x: 508, endPoint y: 235, distance: 7.9
drag, startPoint x: 508, startPoint y: 235, endPoint x: 508, endPoint y: 243, distance: 8.5
click at [384, 222] on span "﻿4" at bounding box center [511, 215] width 5 height 11
click at [384, 235] on p "﻿ ﻿" at bounding box center [530, 229] width 105 height 12
drag, startPoint x: 547, startPoint y: 252, endPoint x: 515, endPoint y: 245, distance: 33.2
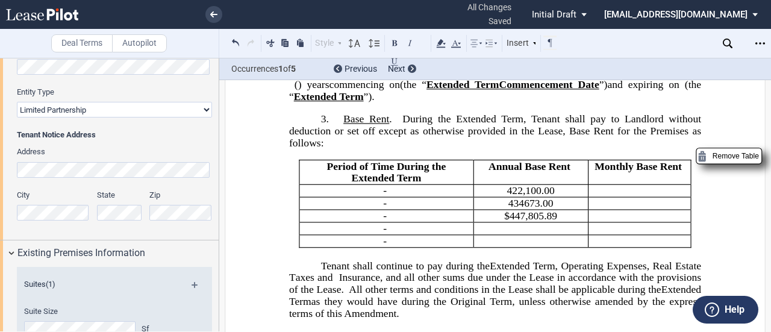
click at [384, 235] on p "﻿ ﻿" at bounding box center [530, 229] width 105 height 12
click at [384, 248] on p "﻿ ﻿" at bounding box center [530, 241] width 105 height 12
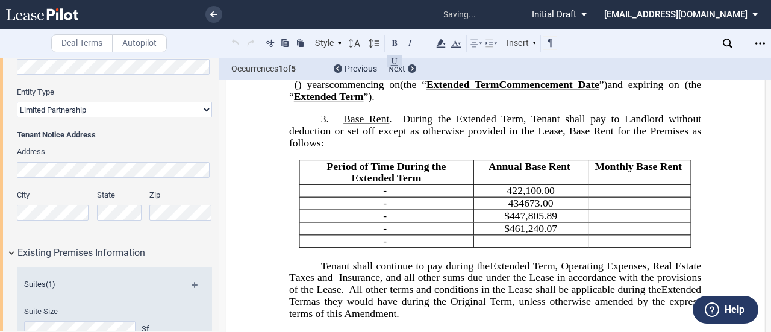
click at [384, 260] on p "﻿" at bounding box center [495, 254] width 412 height 12
click at [384, 248] on td at bounding box center [530, 241] width 115 height 13
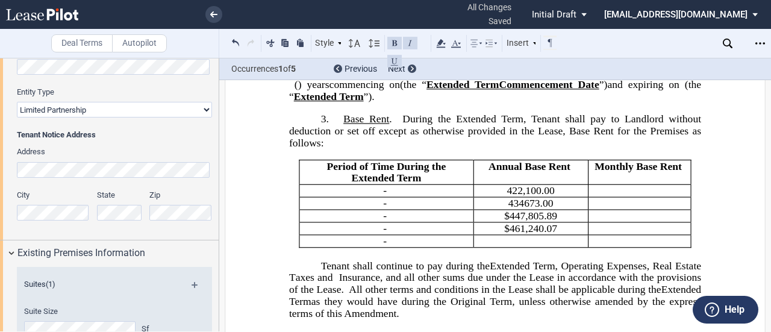
click at [384, 210] on p "﻿ ﻿" at bounding box center [639, 204] width 93 height 12
click at [384, 197] on p "﻿ ﻿" at bounding box center [639, 191] width 93 height 12
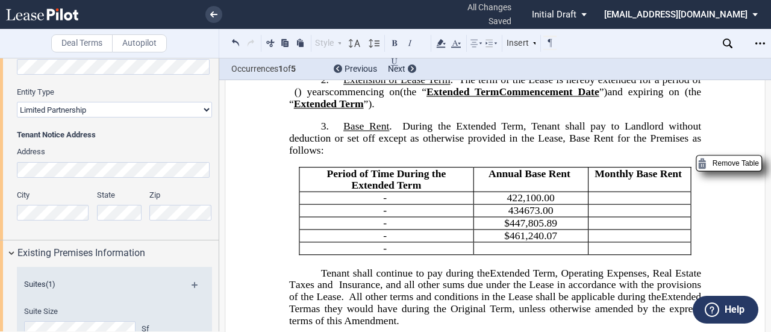
scroll to position [412, 0]
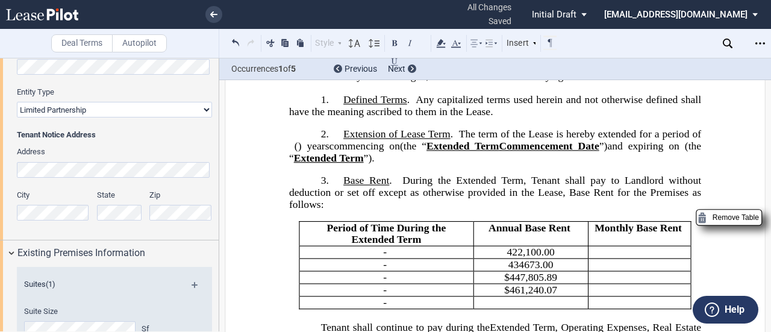
click at [384, 258] on p "﻿ ﻿" at bounding box center [639, 252] width 93 height 12
click at [384, 271] on p "﻿ ﻿" at bounding box center [639, 265] width 93 height 12
click at [384, 272] on td "﻿" at bounding box center [639, 265] width 103 height 13
click at [384, 284] on p "﻿ ﻿" at bounding box center [639, 278] width 93 height 12
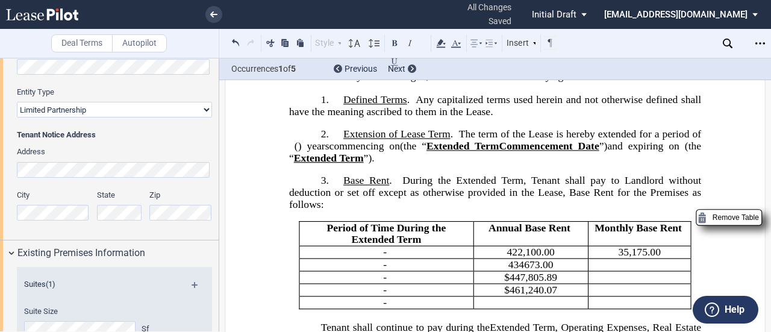
click at [384, 284] on p "﻿ ﻿" at bounding box center [639, 278] width 93 height 12
click at [384, 296] on p "﻿ ﻿" at bounding box center [639, 290] width 93 height 12
drag, startPoint x: 656, startPoint y: 310, endPoint x: 664, endPoint y: 301, distance: 11.1
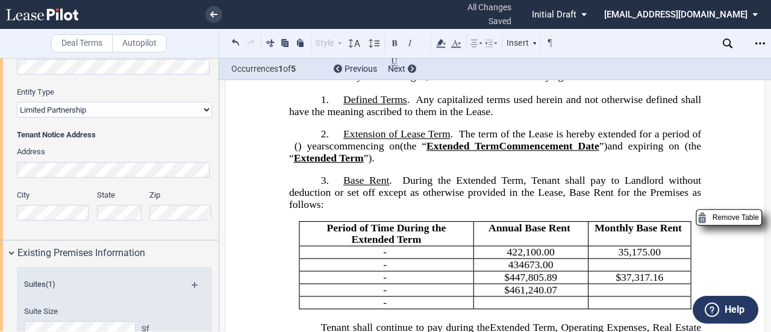
click at [384, 301] on tbody "Period of Time During the ﻿ ﻿ Extended Term Extended Term A nnual Base Rent ﻿ M…" at bounding box center [494, 265] width 391 height 87
click at [384, 296] on td "﻿" at bounding box center [639, 290] width 103 height 13
click at [384, 309] on p "﻿ ﻿" at bounding box center [639, 303] width 93 height 12
click at [384, 296] on td "﻿" at bounding box center [639, 290] width 103 height 13
click at [384, 272] on td "﻿" at bounding box center [639, 265] width 103 height 13
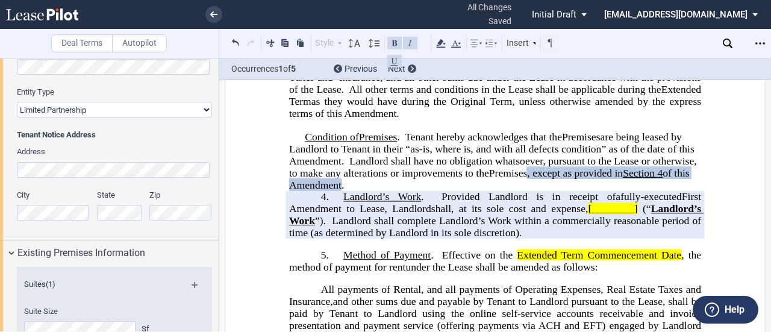
scroll to position [653, 0]
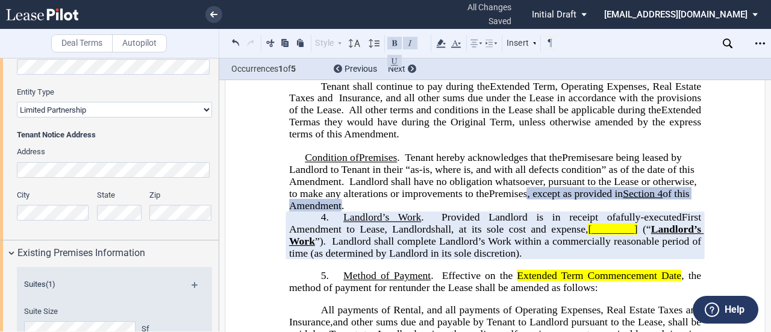
drag, startPoint x: 461, startPoint y: 156, endPoint x: 475, endPoint y: 169, distance: 18.7
click at [384, 140] on p "Tenant shall continue to pay during the ﻿ ﻿ Extended Term Extended Term , Opera…" at bounding box center [495, 110] width 412 height 60
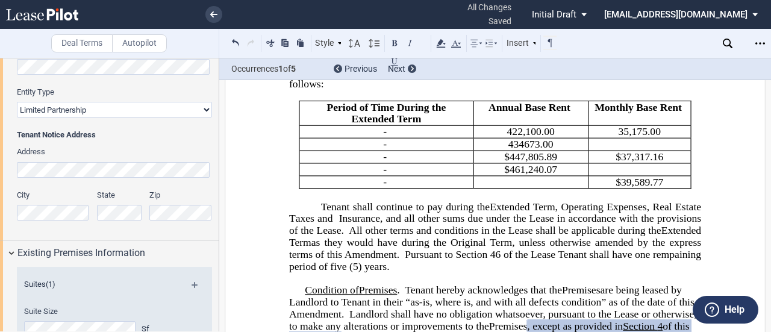
click at [384, 272] on p "Tenant shall continue to pay during the ﻿ ﻿ Extended Term Extended Term , Opera…" at bounding box center [495, 237] width 412 height 72
drag, startPoint x: 396, startPoint y: 290, endPoint x: 402, endPoint y: 278, distance: 13.5
click at [384, 272] on p "Tenant shall continue to pay during the ﻿ ﻿ Extended Term Extended Term , Opera…" at bounding box center [495, 237] width 412 height 72
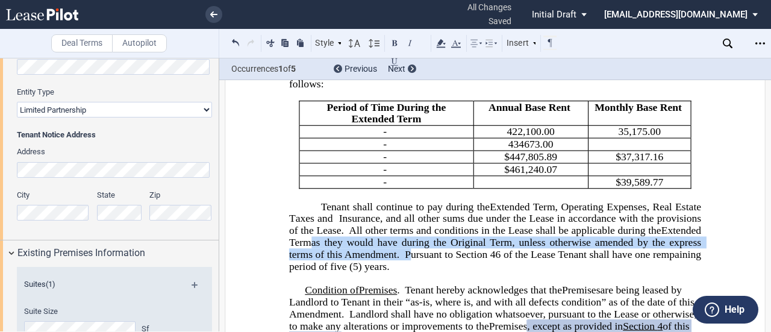
click at [384, 272] on p "Tenant shall continue to pay during the ﻿ ﻿ Extended Term Extended Term , Opera…" at bounding box center [495, 237] width 412 height 72
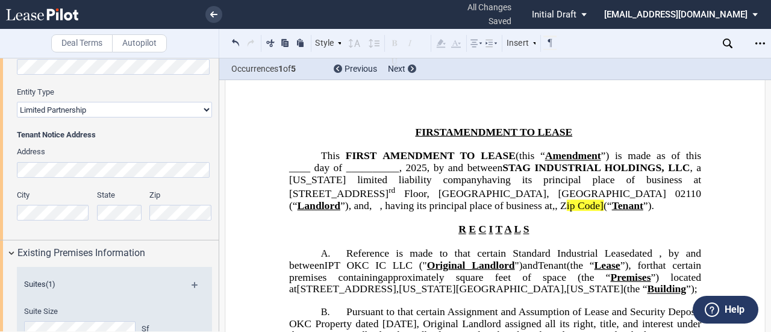
scroll to position [0, 0]
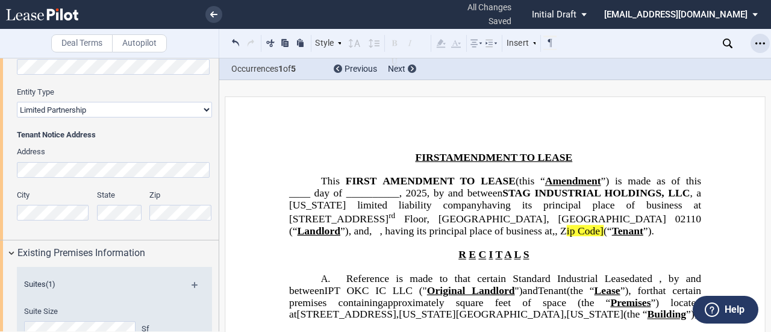
click at [384, 46] on icon "Open Lease options menu" at bounding box center [760, 44] width 10 height 10
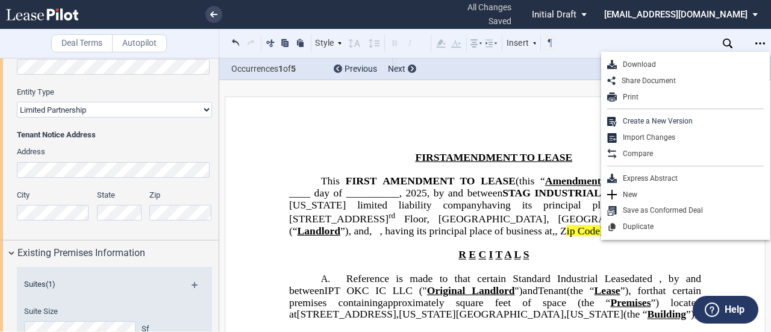
drag, startPoint x: 680, startPoint y: 72, endPoint x: 676, endPoint y: 61, distance: 11.6
click at [384, 69] on div "Download" at bounding box center [685, 65] width 169 height 16
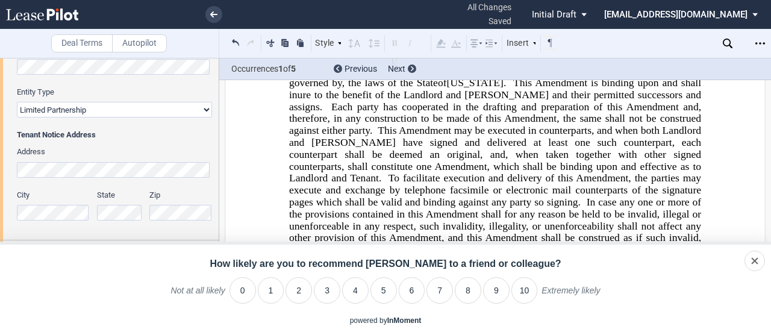
scroll to position [1445, 0]
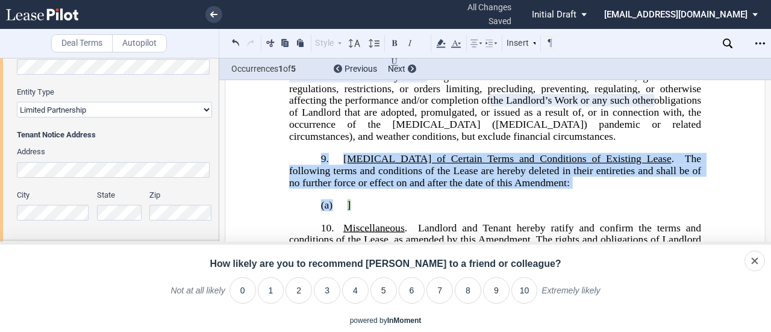
drag, startPoint x: 373, startPoint y: 214, endPoint x: 314, endPoint y: 171, distance: 73.2
click at [314, 171] on div "!!SET_LEVEL_0!! !!ALA_LEVEL_1!! 10. [ ﻿ ﻿ Extended Term Commencement Date] [dat…" at bounding box center [495, 294] width 412 height 284
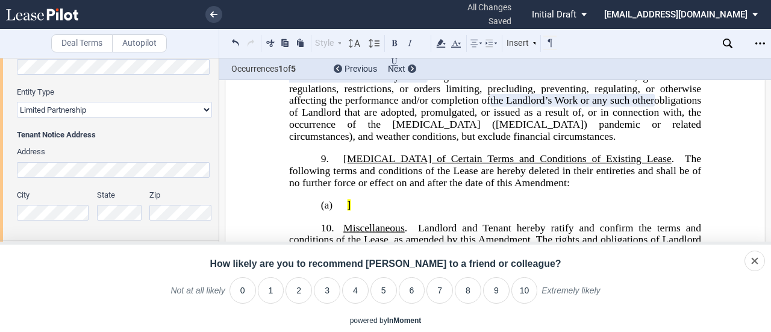
drag, startPoint x: 376, startPoint y: 190, endPoint x: 360, endPoint y: 208, distance: 24.3
click at [360, 208] on div "!!SET_LEVEL_0!! !!ALA_LEVEL_1!! 10. [ ﻿ ﻿ Extended Term Commencement Date] [dat…" at bounding box center [495, 294] width 412 height 284
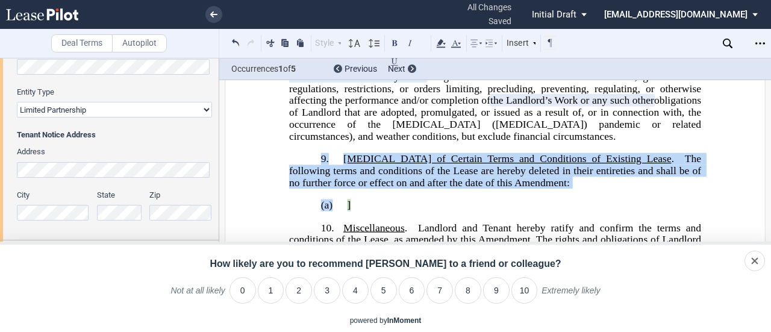
drag, startPoint x: 356, startPoint y: 212, endPoint x: 316, endPoint y: 166, distance: 61.9
click at [316, 166] on div "!!SET_LEVEL_0!! !!ALA_LEVEL_1!! 10. [ ﻿ ﻿ Extended Term Commencement Date] [dat…" at bounding box center [495, 294] width 412 height 284
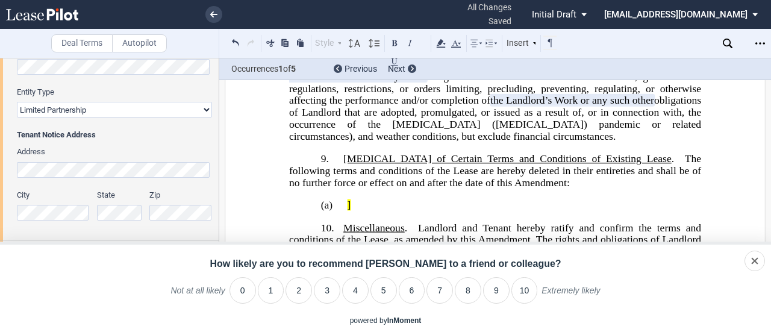
drag, startPoint x: 352, startPoint y: 178, endPoint x: 332, endPoint y: 172, distance: 20.8
click at [332, 172] on p "9. Deletion of Certain Terms and Conditions of Existing Lease . The following t…" at bounding box center [495, 170] width 412 height 36
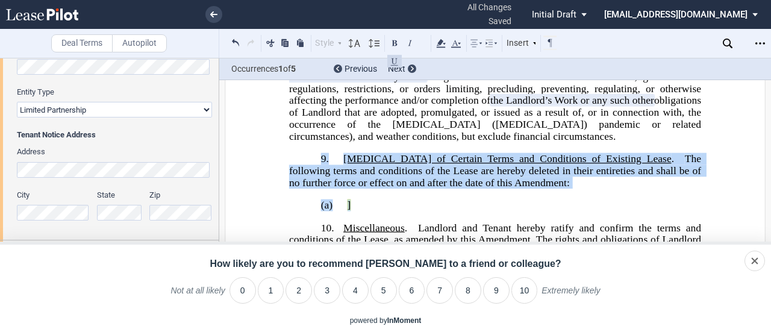
drag, startPoint x: 320, startPoint y: 168, endPoint x: 350, endPoint y: 210, distance: 51.8
click at [350, 210] on div "!!SET_LEVEL_0!! !!ALA_LEVEL_1!! 10. [ ﻿ ﻿ Extended Term Commencement Date] [dat…" at bounding box center [495, 294] width 412 height 284
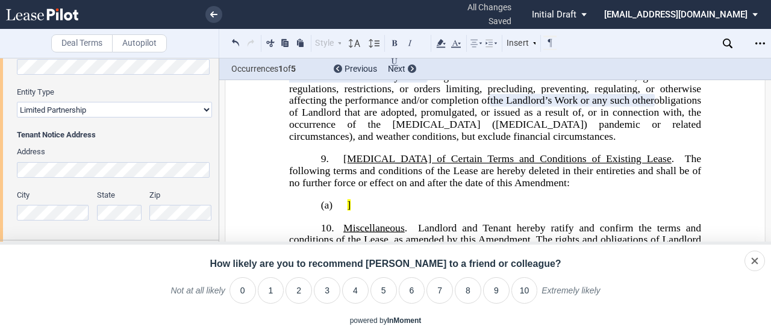
drag, startPoint x: 382, startPoint y: 208, endPoint x: 370, endPoint y: 210, distance: 12.9
click at [370, 210] on p "(a) ]" at bounding box center [495, 205] width 412 height 12
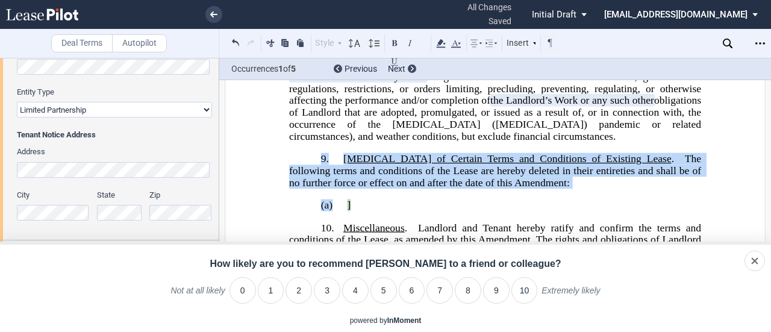
drag, startPoint x: 369, startPoint y: 210, endPoint x: 314, endPoint y: 166, distance: 71.1
click at [314, 166] on div "!!SET_LEVEL_0!! !!ALA_LEVEL_1!! 10. [ ﻿ ﻿ Extended Term Commencement Date] [dat…" at bounding box center [495, 294] width 412 height 284
click at [367, 211] on p "(a) ]" at bounding box center [495, 205] width 412 height 12
drag, startPoint x: 368, startPoint y: 216, endPoint x: 336, endPoint y: 167, distance: 58.8
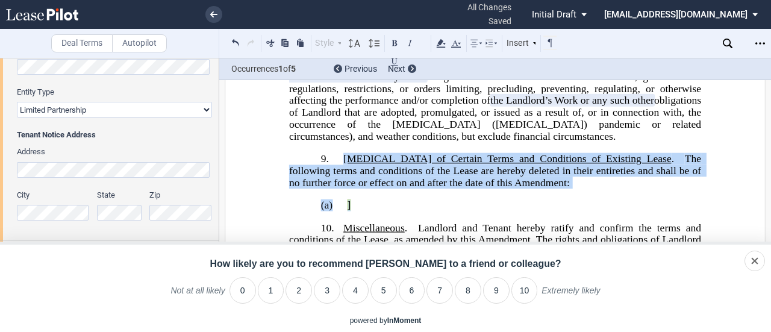
click at [336, 167] on div "!!SET_LEVEL_0!! !!ALA_LEVEL_1!! 10. [ ﻿ ﻿ Extended Term Commencement Date] [dat…" at bounding box center [495, 294] width 412 height 284
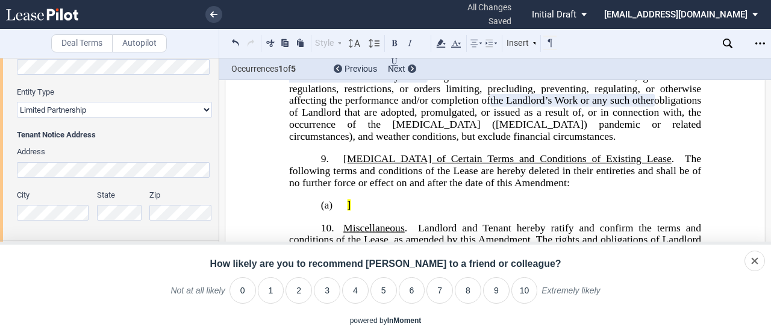
drag, startPoint x: 361, startPoint y: 176, endPoint x: 340, endPoint y: 167, distance: 22.7
click at [349, 175] on span "The following terms and conditions of the Lease are hereby deleted in their ent…" at bounding box center [496, 169] width 415 height 35
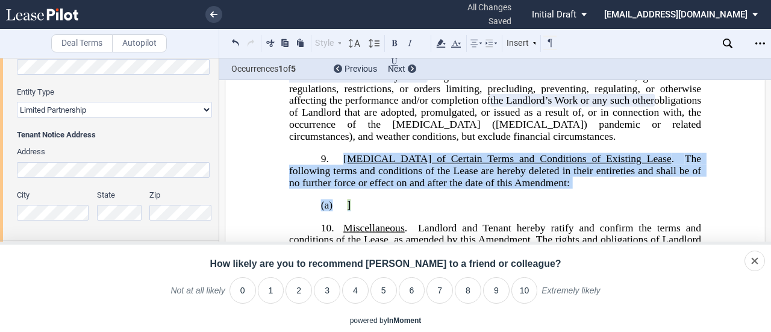
drag, startPoint x: 340, startPoint y: 167, endPoint x: 387, endPoint y: 201, distance: 57.5
click at [384, 201] on div "!!SET_LEVEL_0!! !!ALA_LEVEL_1!! 10. [ ﻿ ﻿ Extended Term Commencement Date] [dat…" at bounding box center [495, 294] width 412 height 284
copy div "[MEDICAL_DATA] of Certain Terms and Conditions of Existing Lease . The followin…"
